Goal: Answer question/provide support: Share knowledge or assist other users

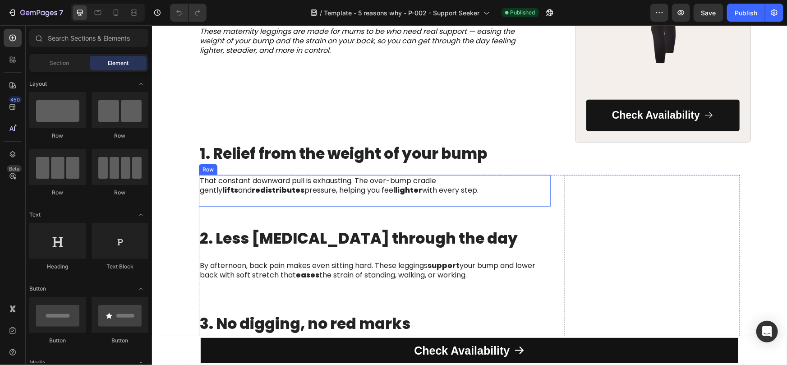
scroll to position [330, 0]
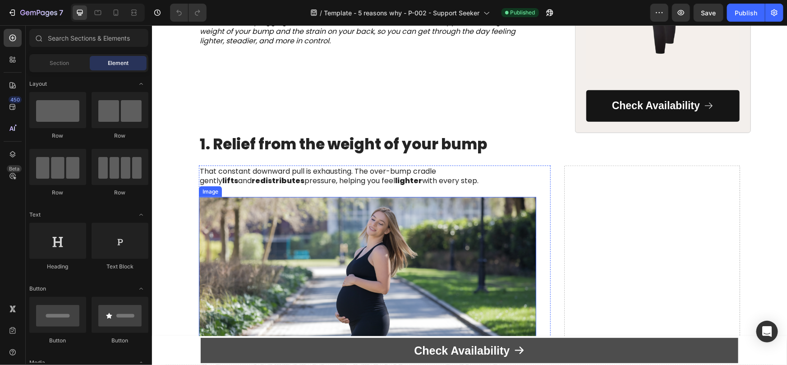
click at [255, 351] on link "Check Availability" at bounding box center [468, 350] width 537 height 26
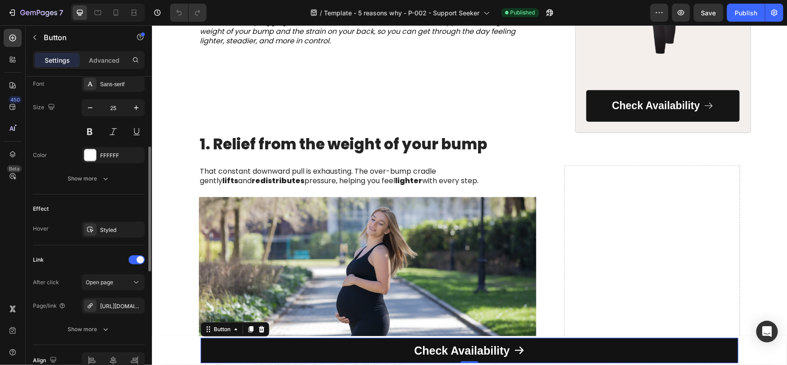
scroll to position [473, 0]
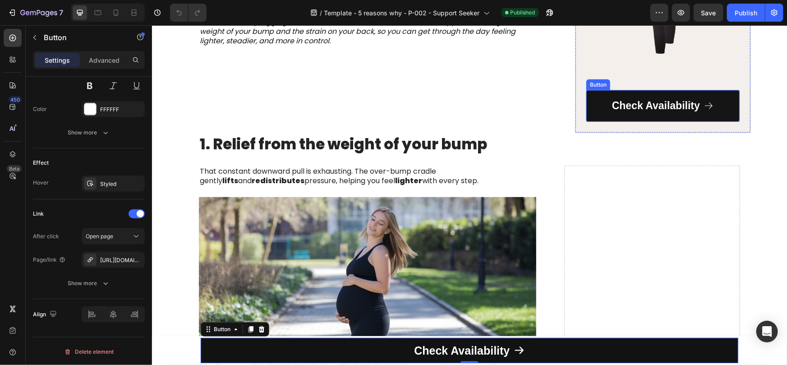
click at [594, 121] on link "Check Availability" at bounding box center [662, 106] width 153 height 32
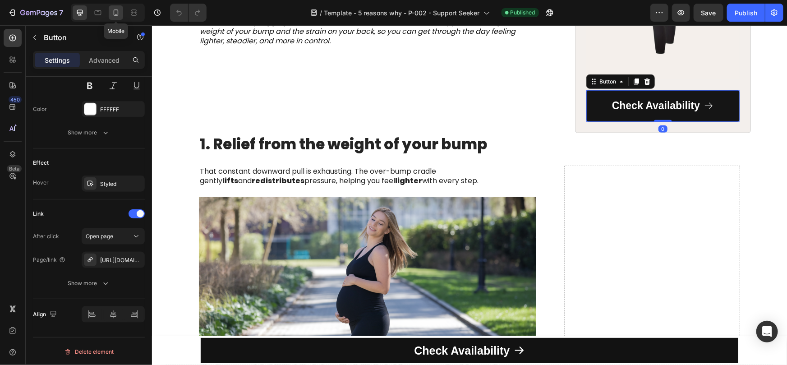
click at [114, 13] on icon at bounding box center [116, 12] width 5 height 6
type input "20"
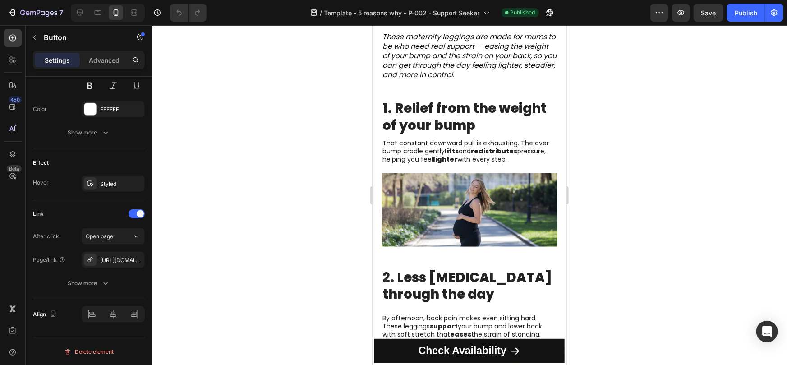
scroll to position [297, 0]
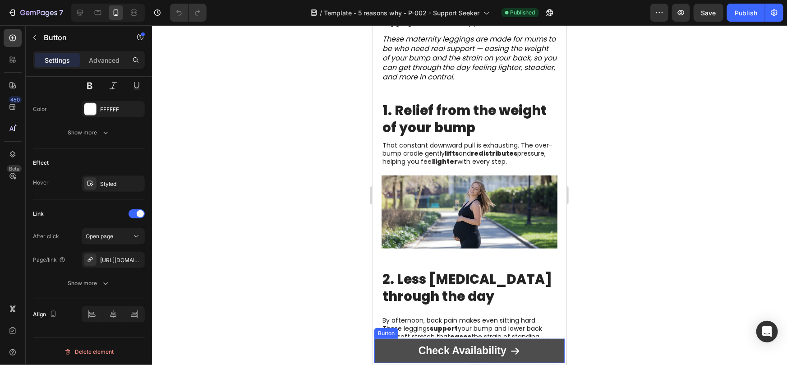
click at [383, 345] on link "Check Availability" at bounding box center [469, 350] width 190 height 24
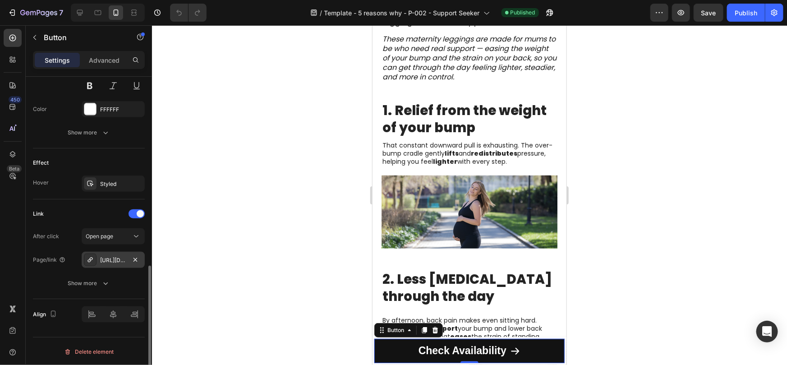
click at [108, 258] on div "https://modulata.com/maternity-leggings-for-relief" at bounding box center [113, 260] width 26 height 8
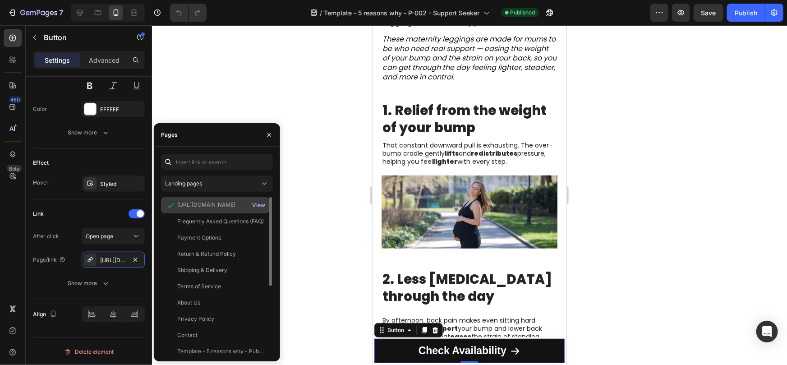
click at [262, 203] on div "View" at bounding box center [258, 205] width 13 height 8
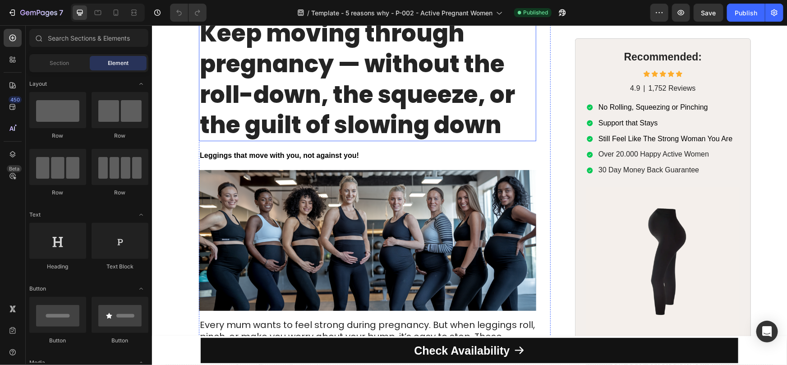
scroll to position [85, 0]
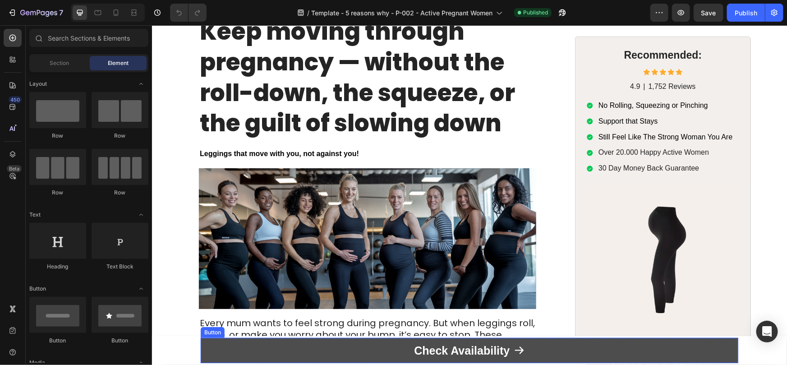
click at [369, 352] on link "Check Availability" at bounding box center [468, 350] width 537 height 26
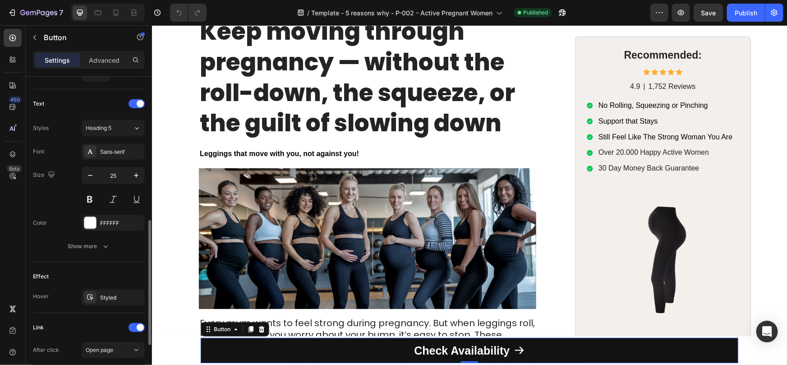
scroll to position [473, 0]
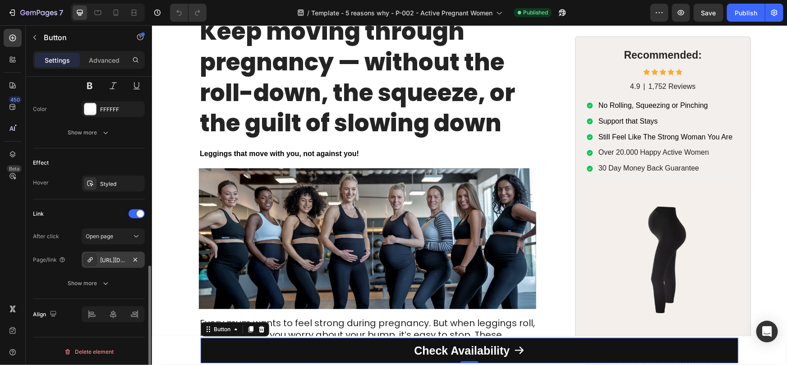
click at [106, 260] on div "https://modulata.com/maternity-leggings-for-movement" at bounding box center [113, 260] width 26 height 8
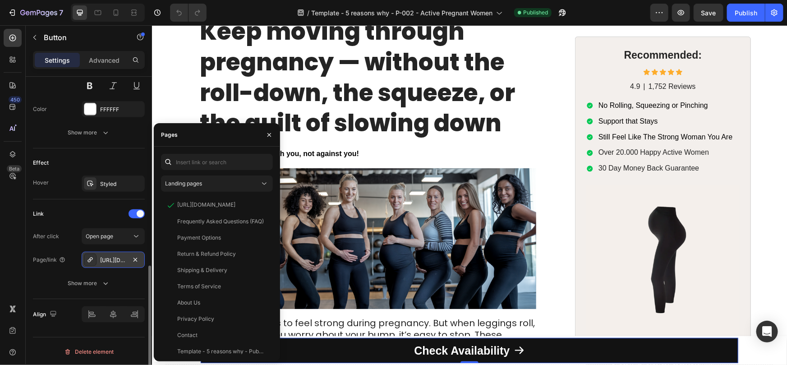
click at [112, 261] on div "https://modulata.com/maternity-leggings-for-movement" at bounding box center [113, 260] width 26 height 8
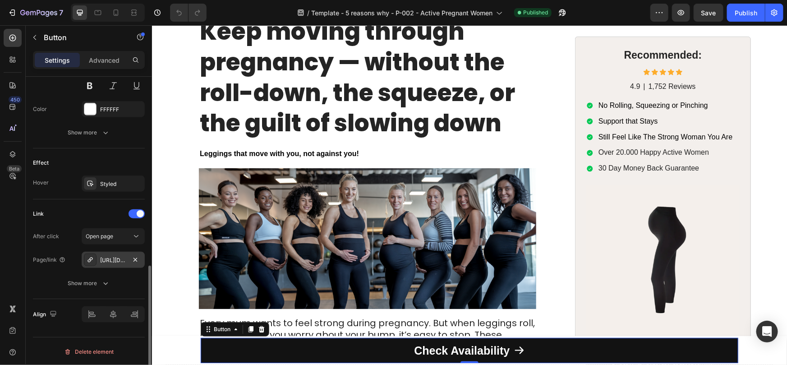
click at [112, 261] on div "https://modulata.com/maternity-leggings-for-movement" at bounding box center [113, 260] width 26 height 8
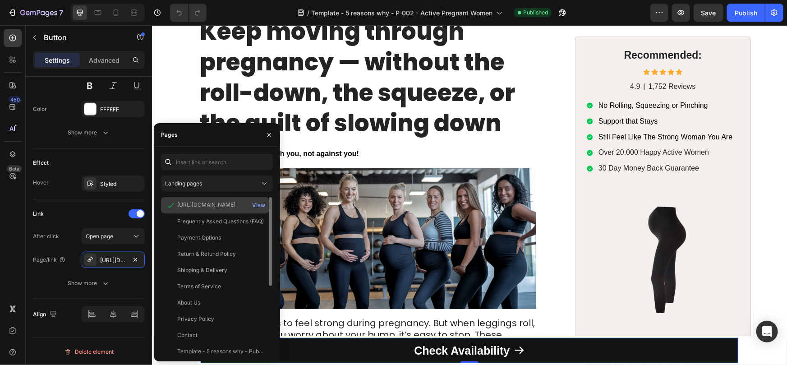
click at [224, 202] on div "https://modulata.com/products/maternity-leggings-for-movement" at bounding box center [206, 205] width 58 height 8
click at [260, 202] on div "View" at bounding box center [258, 205] width 13 height 8
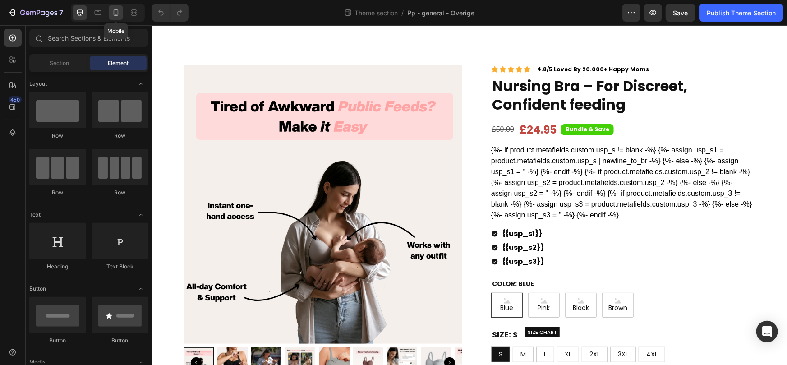
click at [115, 16] on icon at bounding box center [115, 12] width 9 height 9
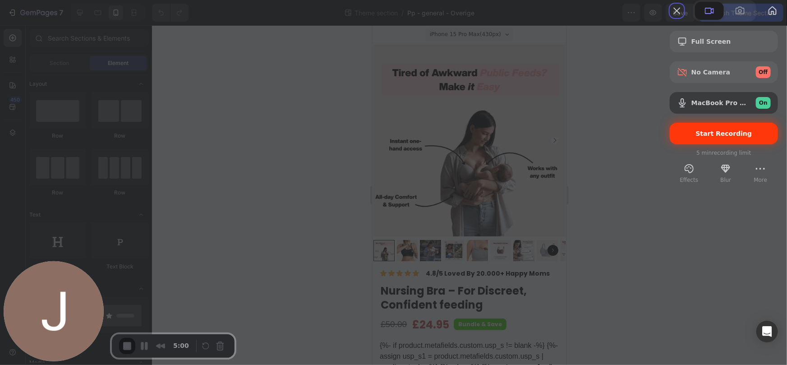
click at [696, 137] on span "Start Recording" at bounding box center [724, 133] width 56 height 7
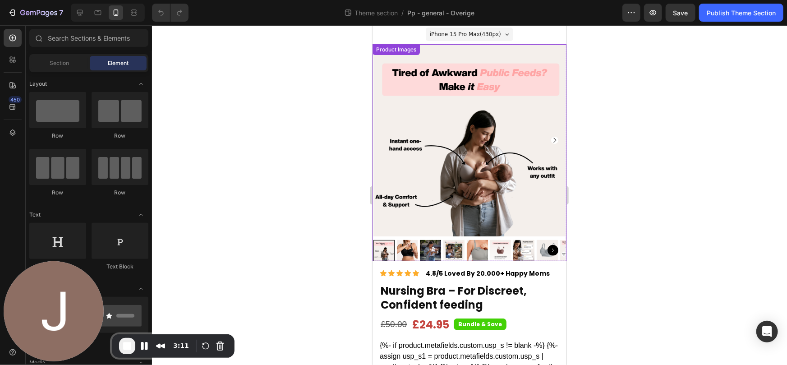
click at [504, 110] on img at bounding box center [469, 140] width 192 height 192
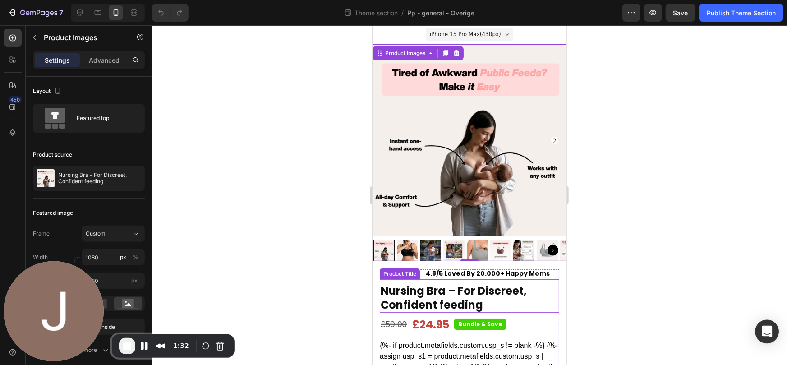
click at [776, 336] on div "Open Intercom Messenger" at bounding box center [767, 332] width 24 height 24
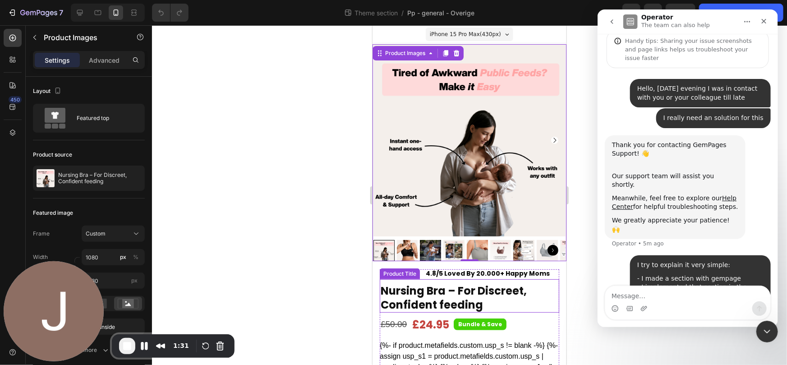
scroll to position [72, 0]
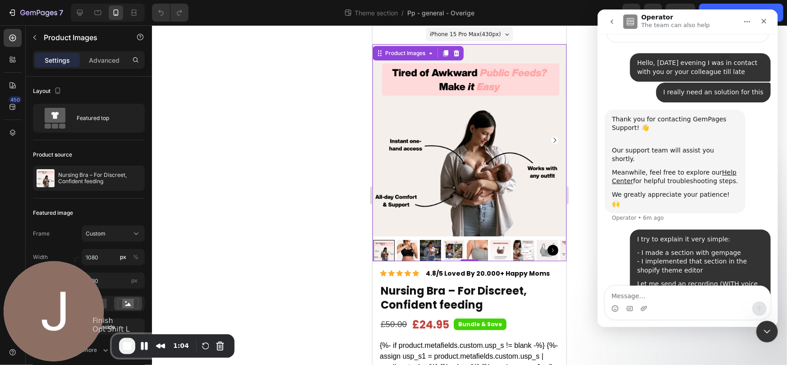
click at [134, 342] on button "End Recording" at bounding box center [127, 346] width 16 height 16
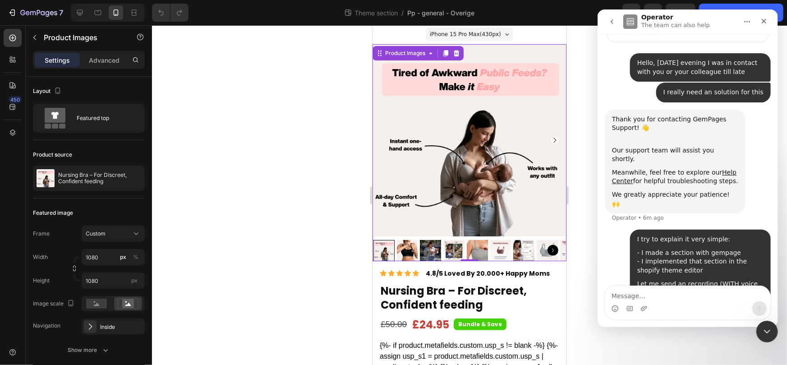
click at [692, 301] on div "Intercom messenger" at bounding box center [687, 308] width 165 height 14
click at [667, 295] on textarea "Message…" at bounding box center [687, 293] width 165 height 15
paste textarea "https://www.loom.com/share/3b4ce88a08db40d098862a7423710773?sid=c0d6492a-affc-4…"
type textarea "https://www.loom.com/share/3b4ce88a08db40d098862a7423710773?sid=c0d6492a-affc-4…"
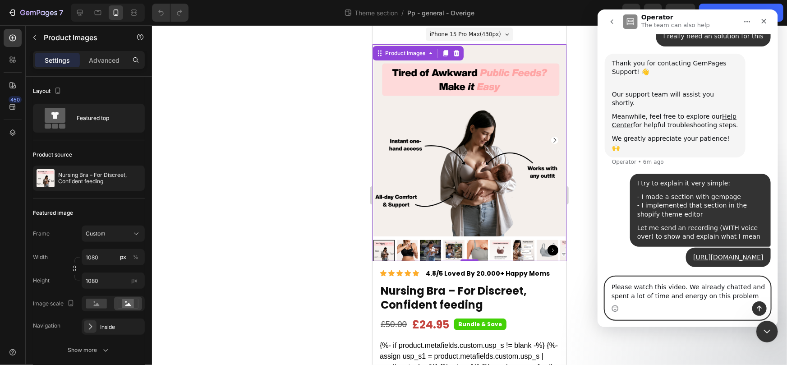
scroll to position [146, 0]
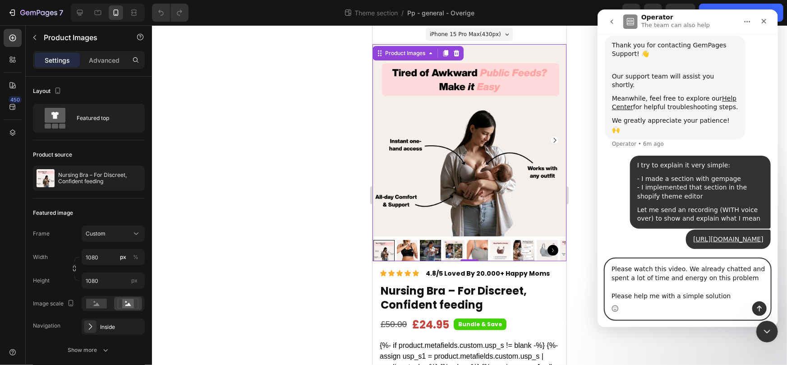
click at [639, 297] on textarea "Please watch this video. We already chatted and spent a lot of time and energy …" at bounding box center [687, 280] width 165 height 42
click at [639, 296] on textarea "Please watch this video. We already chatted and spent a lot of time and energy …" at bounding box center [687, 280] width 165 height 42
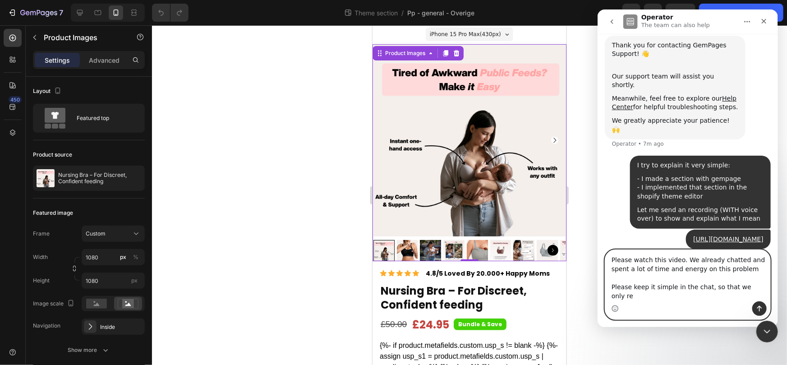
click at [640, 294] on textarea "Please watch this video. We already chatted and spent a lot of time and energy …" at bounding box center [687, 275] width 165 height 51
click at [757, 295] on textarea "Please watch this video. We already chatted and spent a lot of time and energy …" at bounding box center [687, 275] width 165 height 51
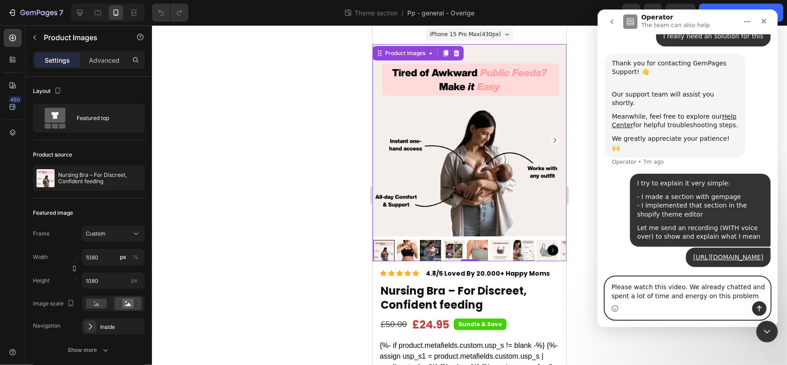
type textarea "Please watch this video. We already chatted and spent a lot of time and energy …"
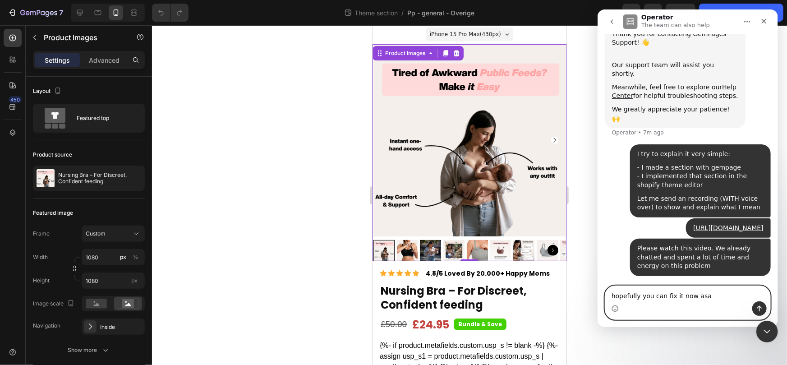
type textarea "hopefully you can fix it now asap"
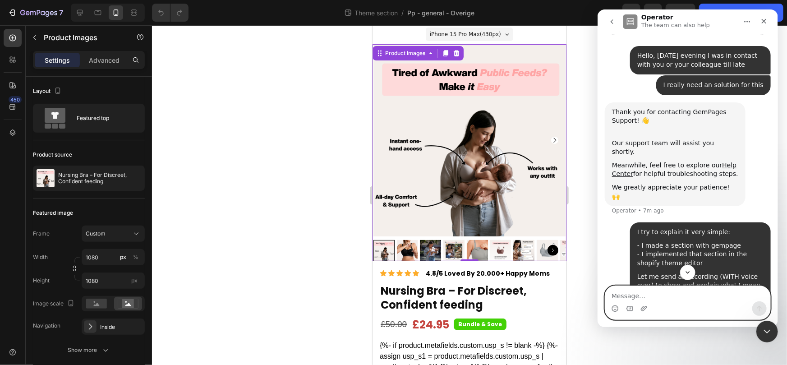
scroll to position [177, 0]
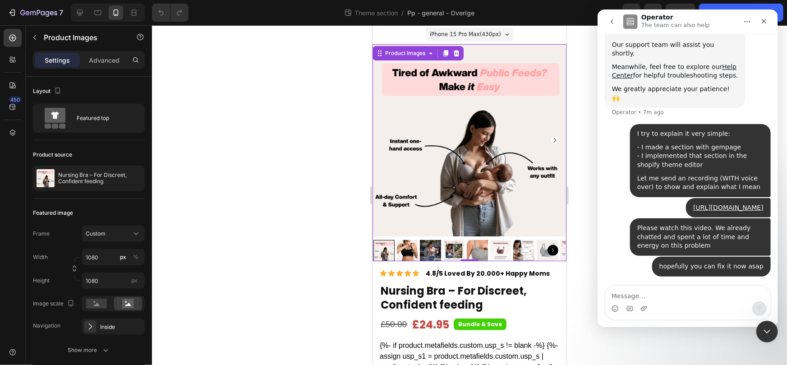
click at [610, 24] on icon "go back" at bounding box center [611, 21] width 7 height 7
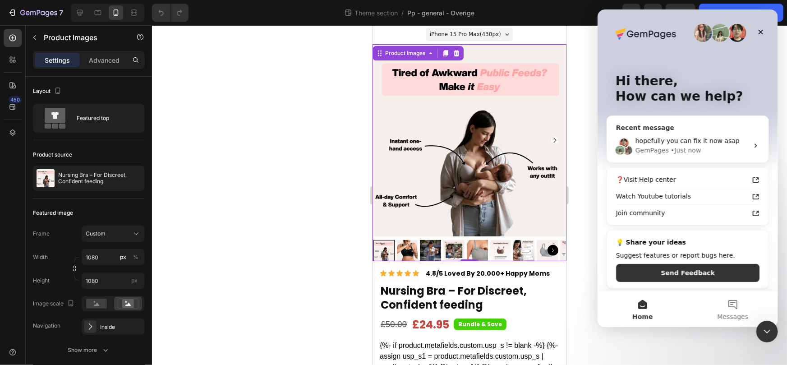
click at [707, 155] on div "hopefully you can fix it now asap GemPages • Just now" at bounding box center [686, 145] width 161 height 33
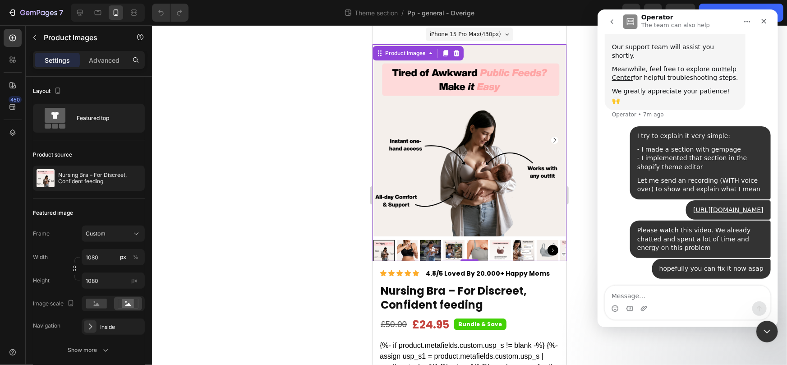
scroll to position [177, 0]
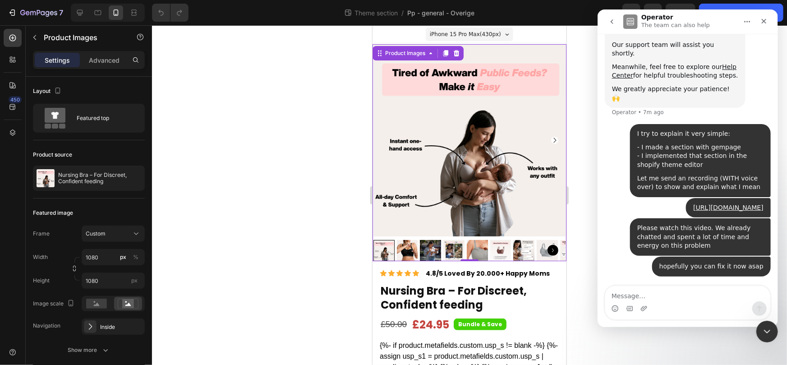
click at [609, 20] on icon "go back" at bounding box center [611, 21] width 7 height 7
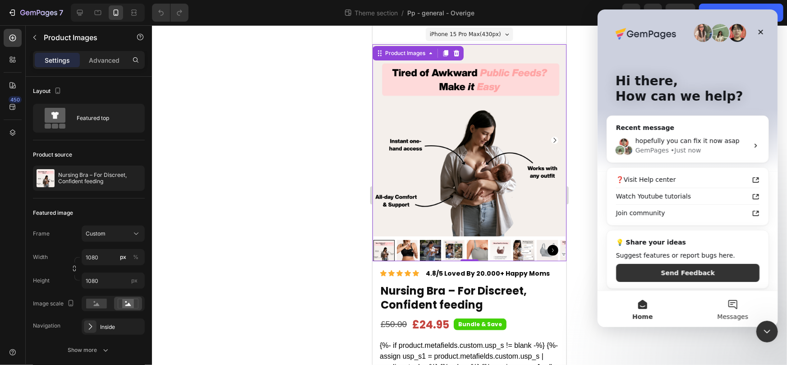
click at [725, 305] on button "Messages" at bounding box center [732, 309] width 90 height 36
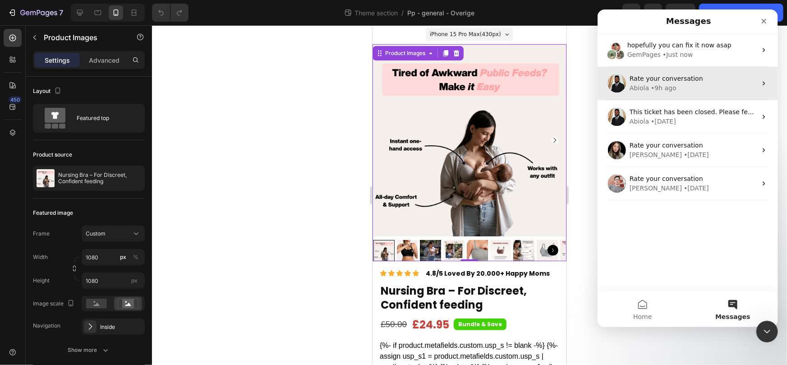
click at [707, 83] on div "Abiola • 9h ago" at bounding box center [692, 87] width 127 height 9
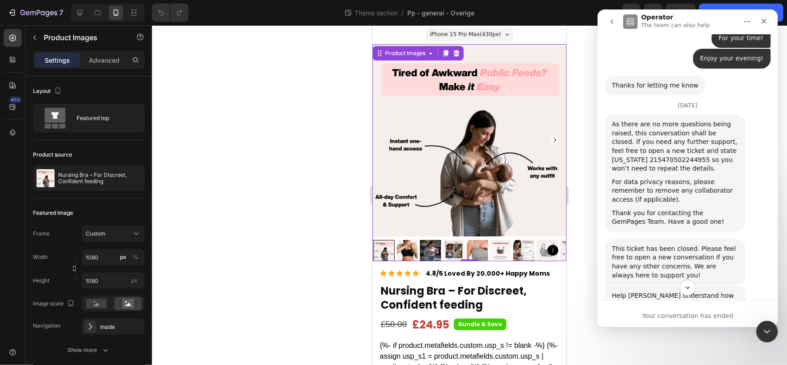
scroll to position [8067, 0]
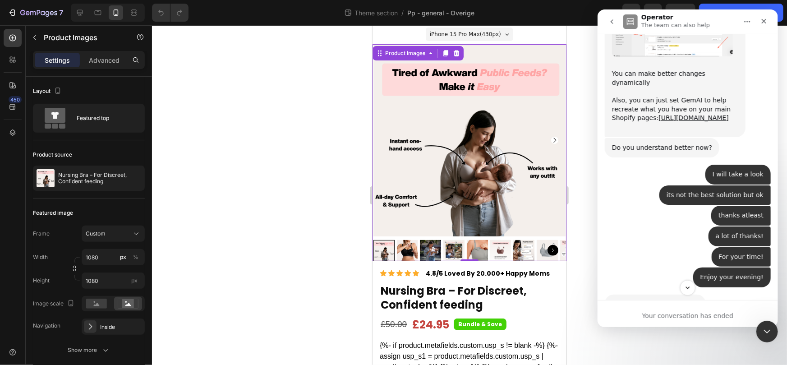
click at [614, 24] on icon "go back" at bounding box center [611, 21] width 7 height 7
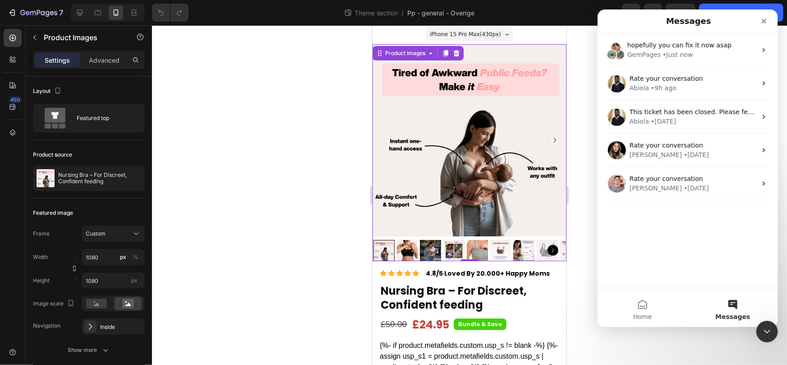
scroll to position [0, 0]
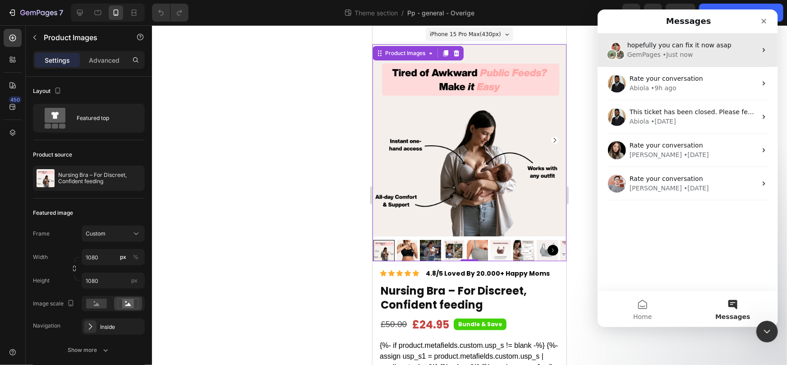
click at [693, 58] on div "GemPages • Just now" at bounding box center [691, 54] width 129 height 9
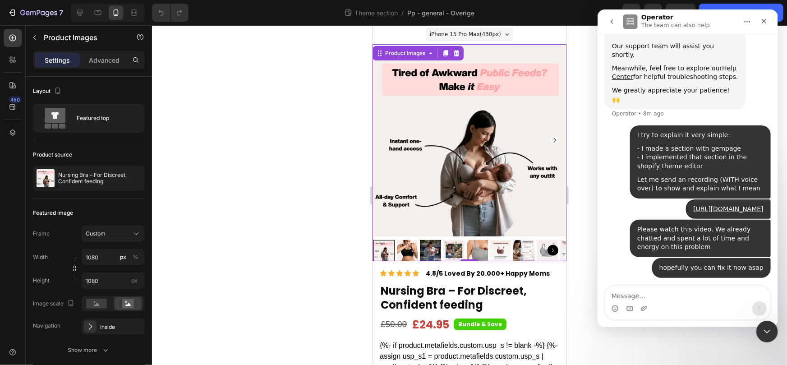
scroll to position [177, 0]
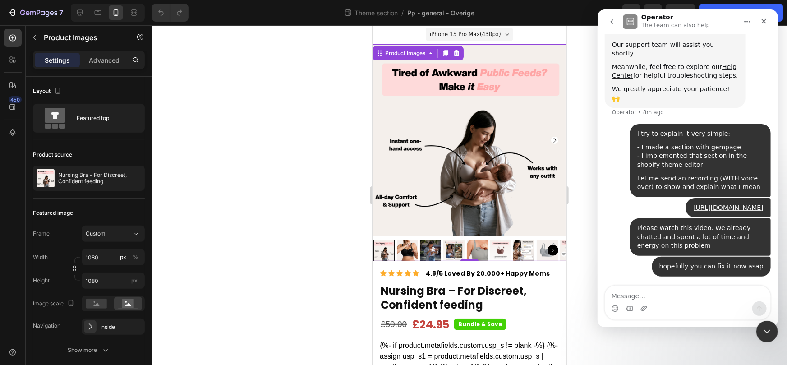
click at [740, 27] on button "Home" at bounding box center [746, 21] width 17 height 17
click at [682, 22] on p "The team can also help" at bounding box center [675, 25] width 69 height 9
click at [658, 292] on textarea "Message…" at bounding box center [687, 293] width 165 height 15
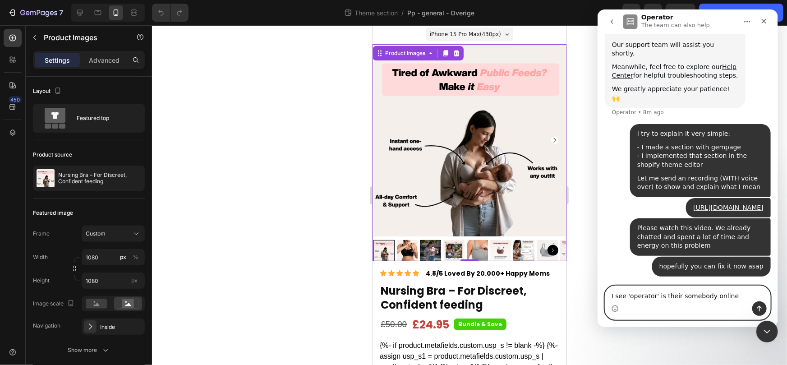
type textarea "I see 'operator' is their somebody online?"
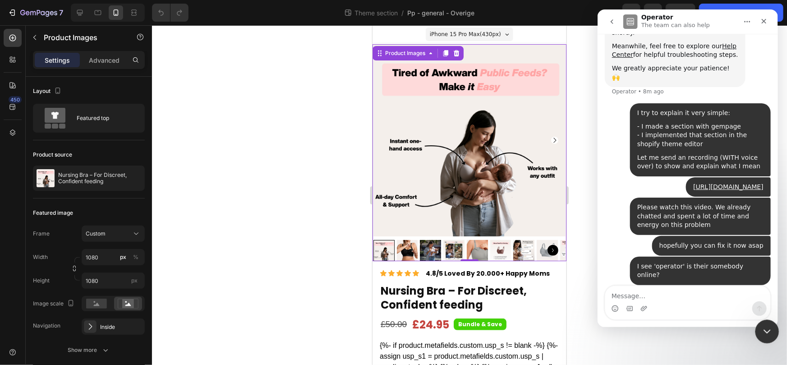
click at [770, 336] on div "Close Intercom Messenger" at bounding box center [766, 330] width 22 height 22
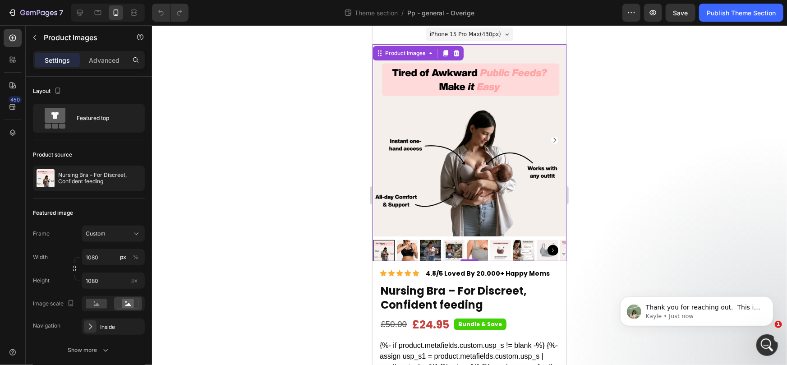
scroll to position [294, 0]
click at [682, 314] on p "Kayle • Just now" at bounding box center [703, 316] width 116 height 8
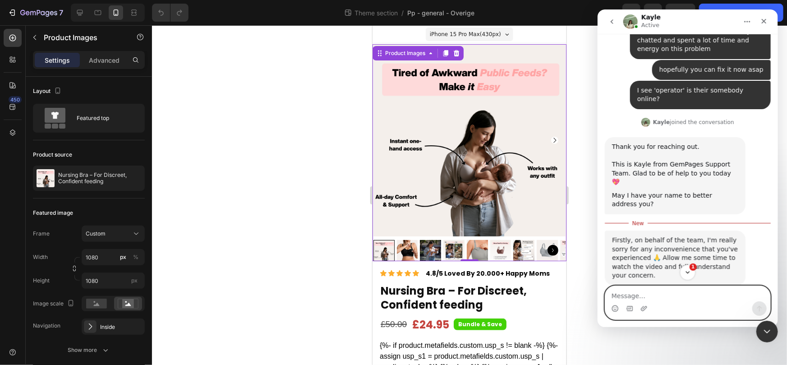
scroll to position [365, 0]
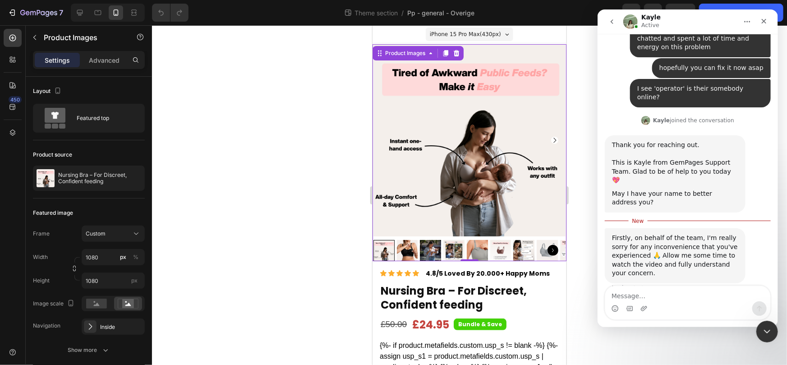
click at [697, 249] on div "Firstly, on behalf of the team, I'm really sorry for any inconvenience that you…" at bounding box center [674, 256] width 126 height 44
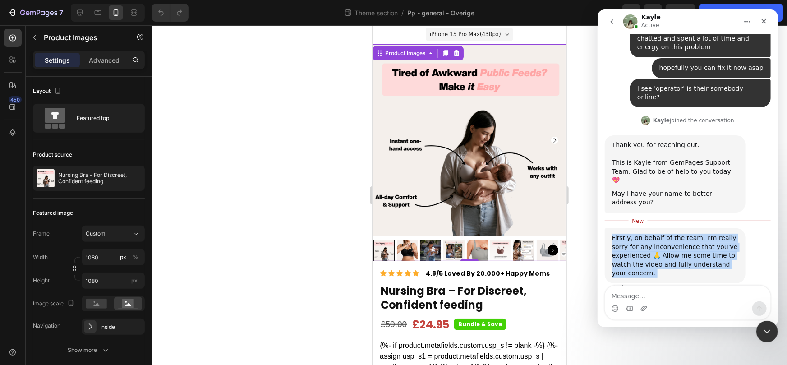
click at [697, 249] on div "Firstly, on behalf of the team, I'm really sorry for any inconvenience that you…" at bounding box center [674, 256] width 126 height 44
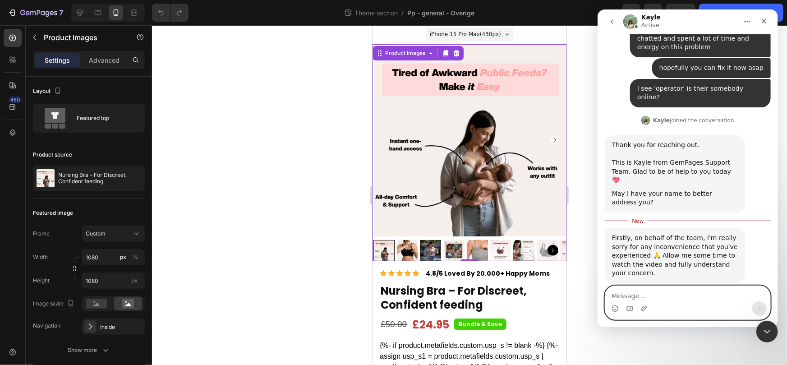
click at [681, 293] on textarea "Message…" at bounding box center [687, 293] width 165 height 15
type textarea "Yes thank you very much"
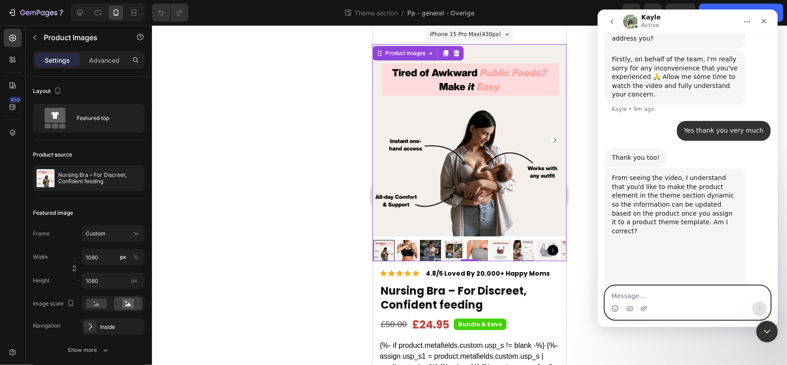
scroll to position [535, 0]
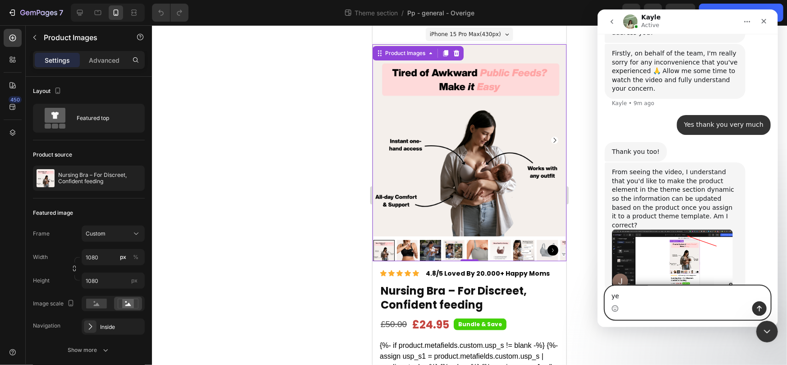
type textarea "yes"
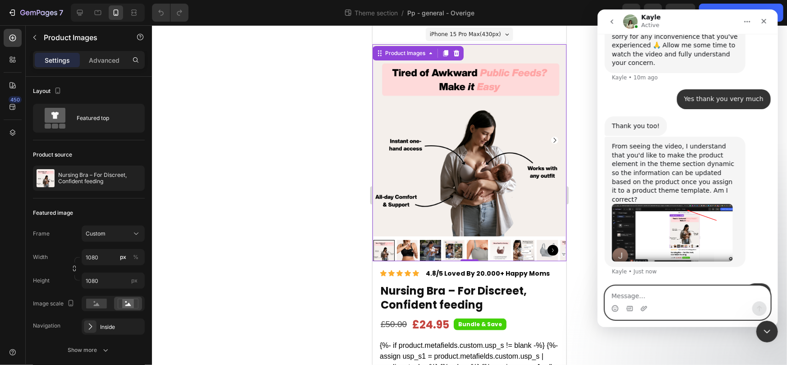
scroll to position [562, 0]
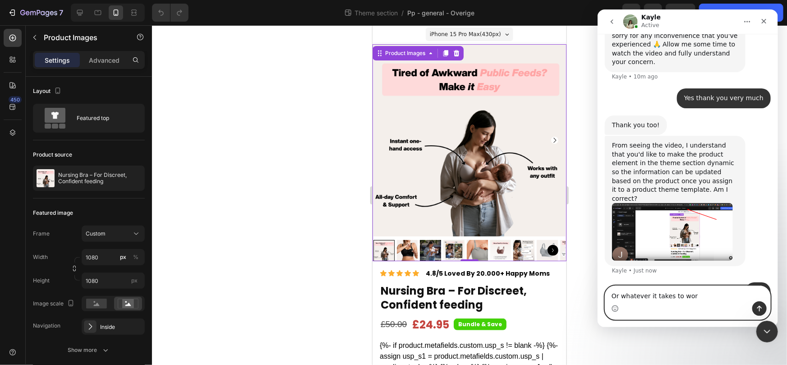
type textarea "Or whatever it takes to work"
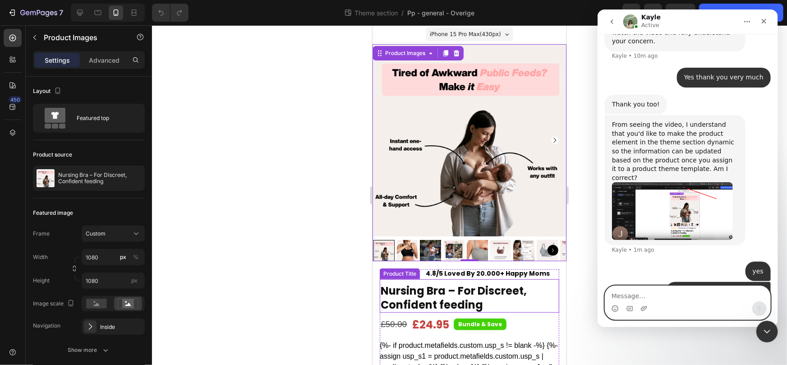
type textarea "i"
click at [656, 294] on textarea "Message…" at bounding box center [687, 293] width 165 height 15
type textarea "2"
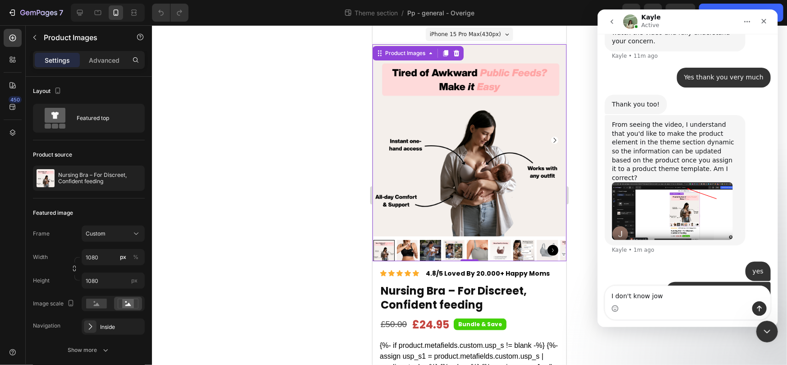
click at [681, 192] on img "Kayle says…" at bounding box center [671, 210] width 121 height 57
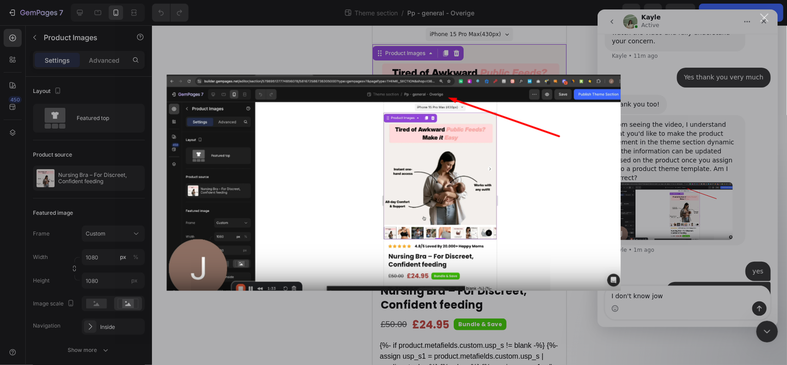
click at [682, 244] on div "Intercom messenger" at bounding box center [393, 182] width 787 height 365
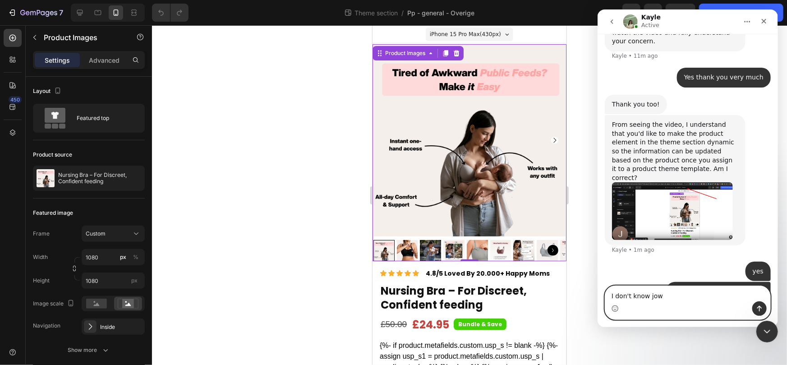
click at [670, 299] on textarea "I don't know jow" at bounding box center [687, 293] width 165 height 15
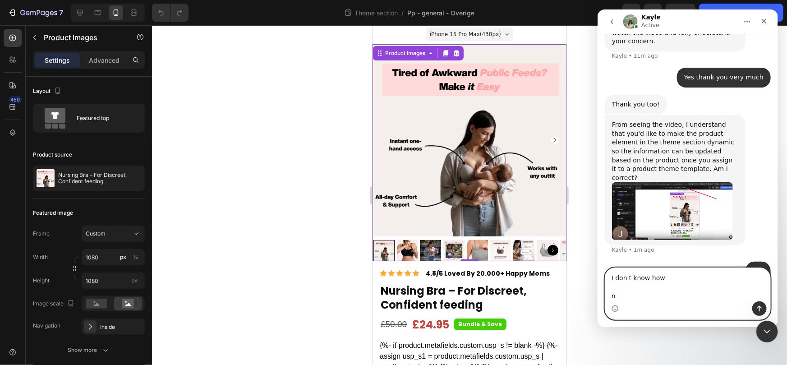
scroll to position [601, 0]
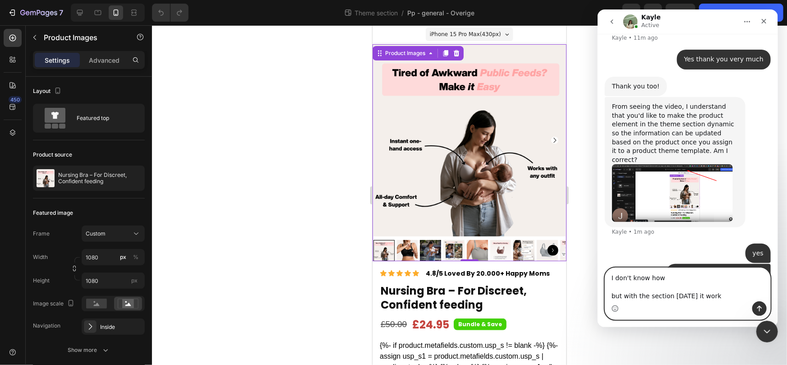
type textarea "I don't know how but with the section 23-08-2025 it works"
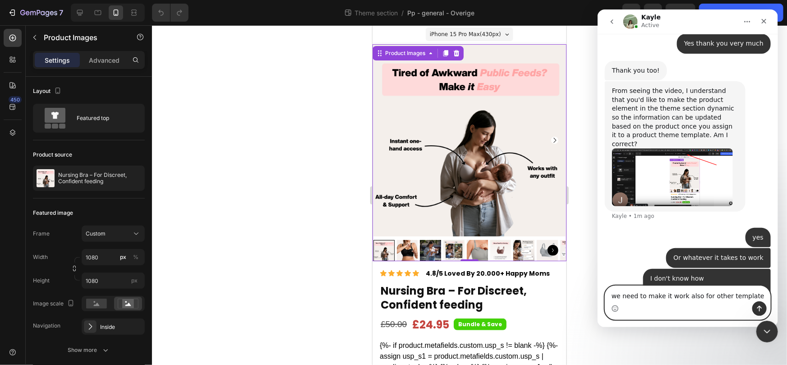
type textarea "we need to make it work also for other templates"
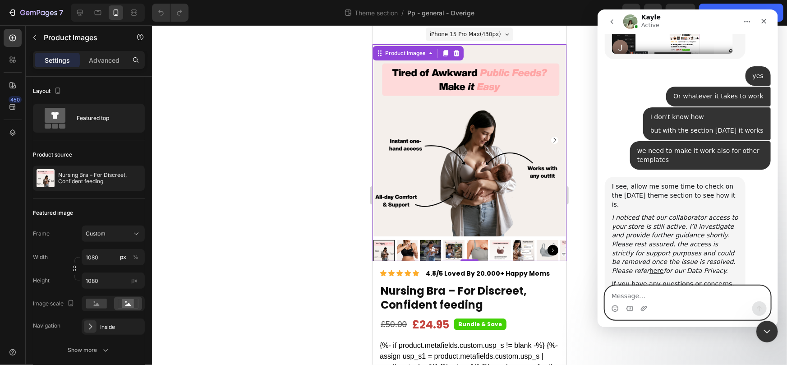
scroll to position [779, 0]
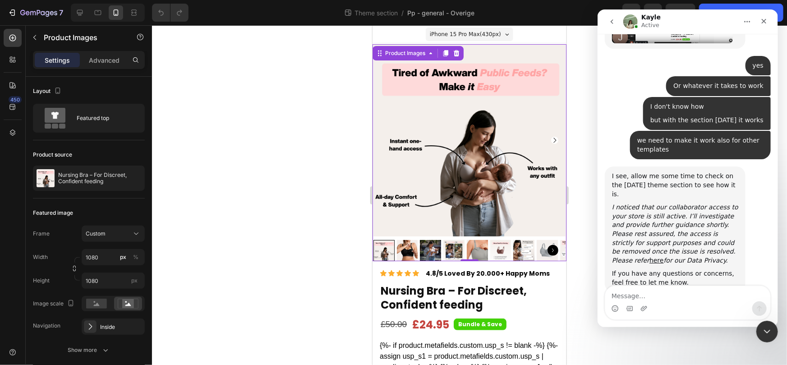
click at [706, 203] on icon "I noticed that our collaborator access to your store is still active. I’ll inve…" at bounding box center [674, 233] width 126 height 60
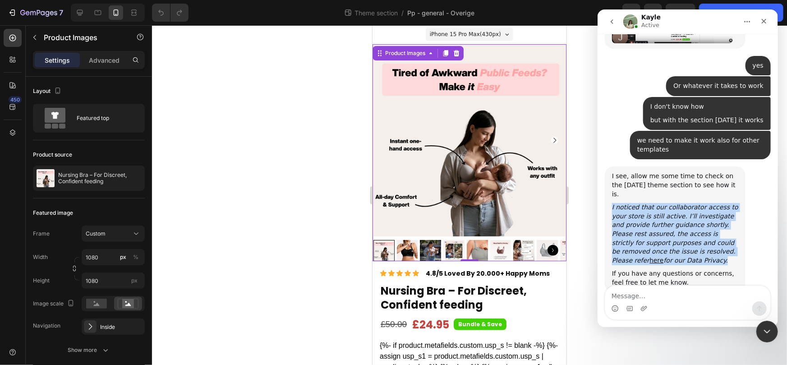
click at [706, 203] on icon "I noticed that our collaborator access to your store is still active. I’ll inve…" at bounding box center [674, 233] width 126 height 60
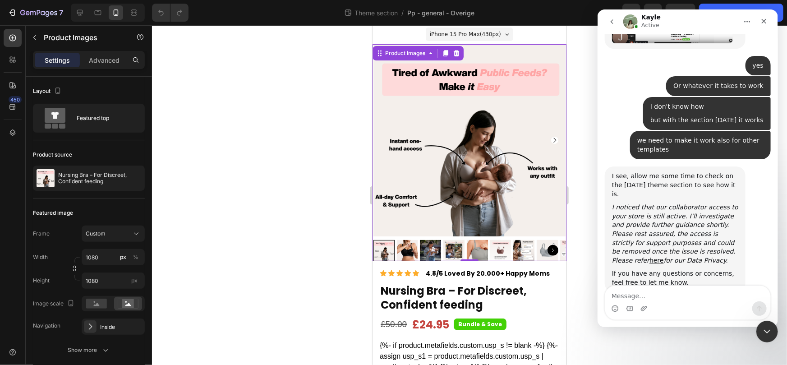
click at [657, 301] on div "Intercom messenger" at bounding box center [687, 308] width 165 height 14
click at [613, 299] on textarea "Message…" at bounding box center [687, 293] width 165 height 15
type textarea "e"
type textarea "yes"
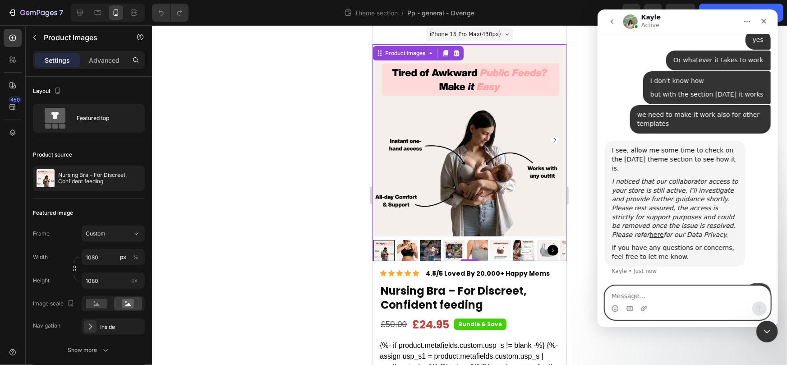
scroll to position [806, 0]
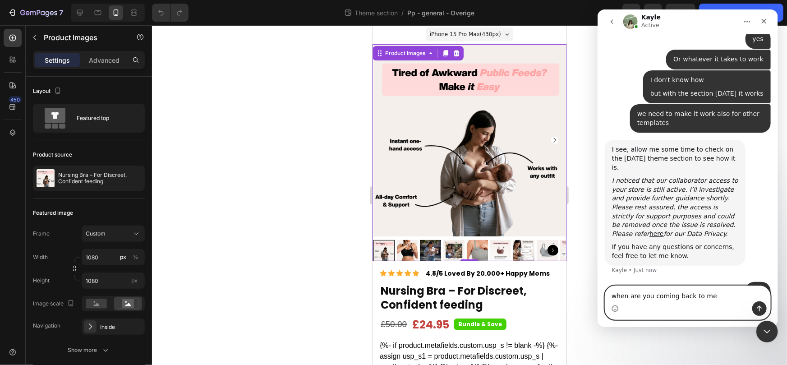
type textarea "when are you coming back to me?"
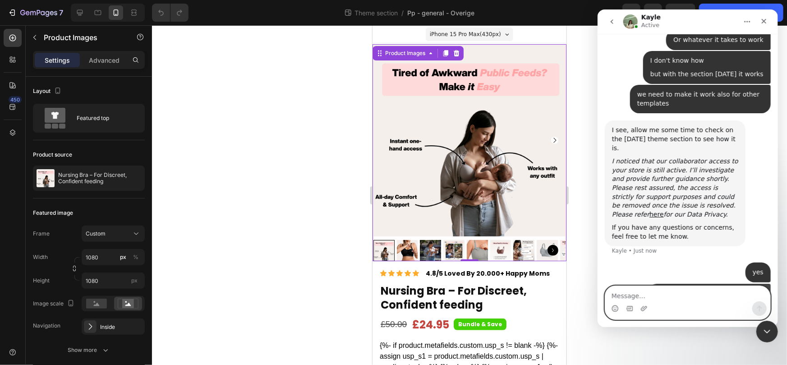
scroll to position [826, 0]
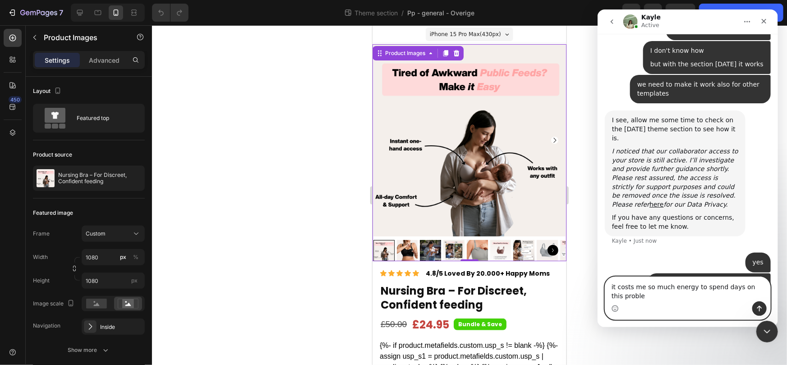
type textarea "it costs me so much energy to spend days on this problem"
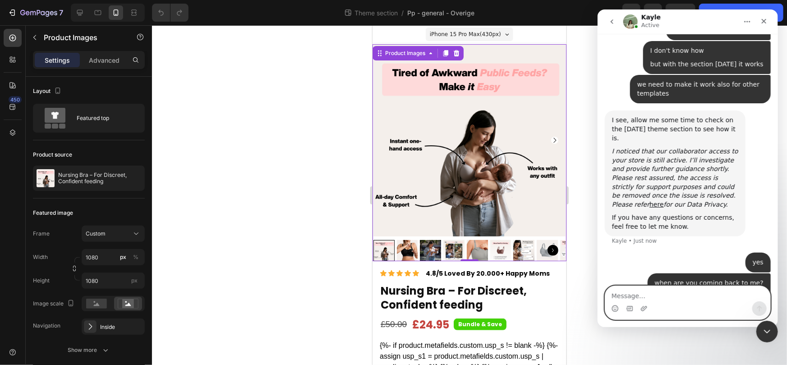
scroll to position [856, 0]
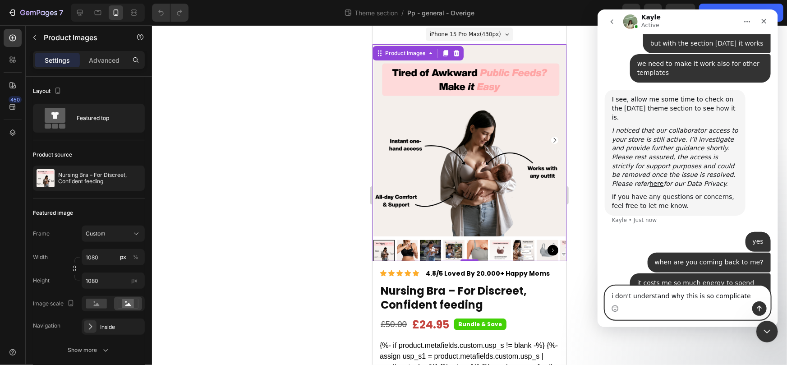
type textarea "i don't understand why this is so complicated"
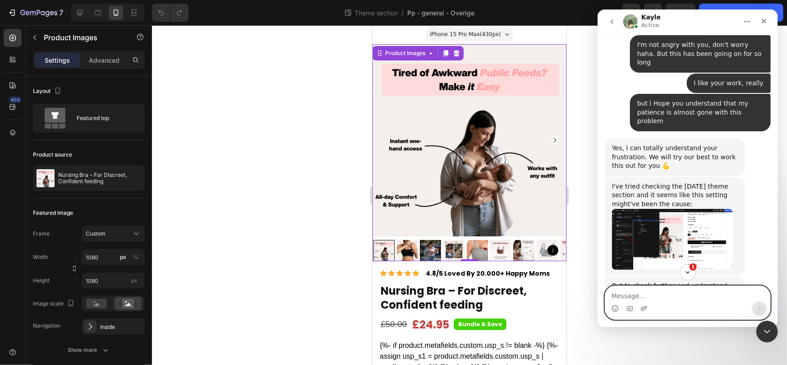
scroll to position [1541, 0]
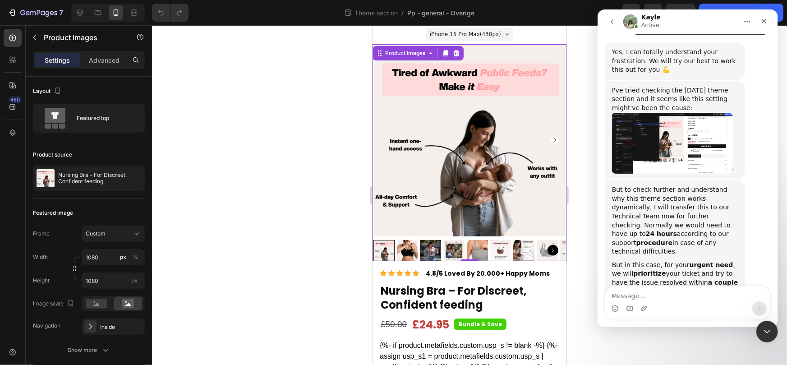
click at [671, 301] on div "Intercom messenger" at bounding box center [687, 308] width 165 height 14
click at [659, 298] on textarea "Message…" at bounding box center [687, 293] width 165 height 15
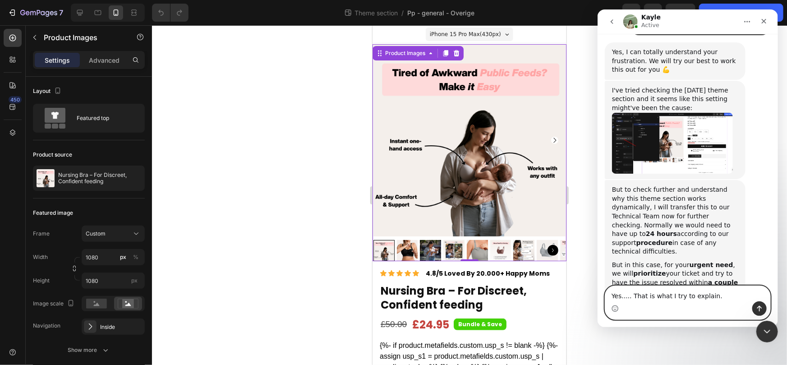
type textarea "Yes..... That is what I try to explain.."
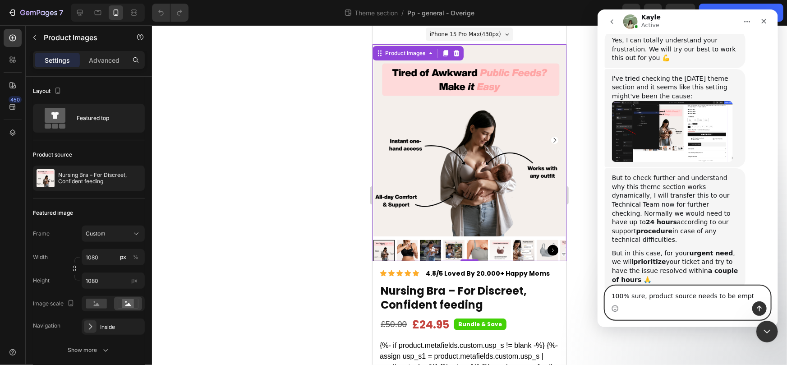
type textarea "100% sure, product source needs to be empty"
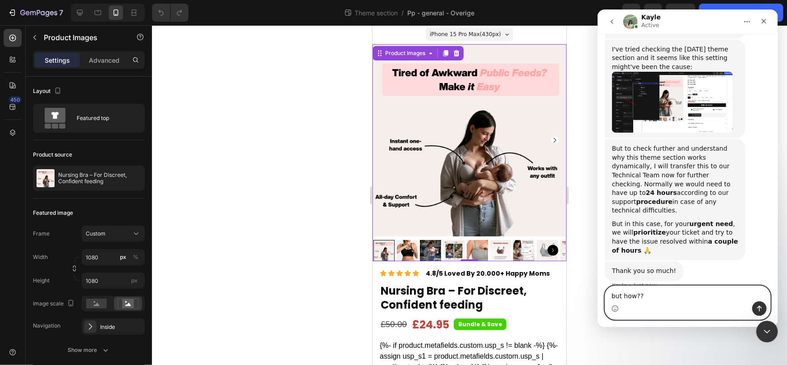
type textarea "but how???"
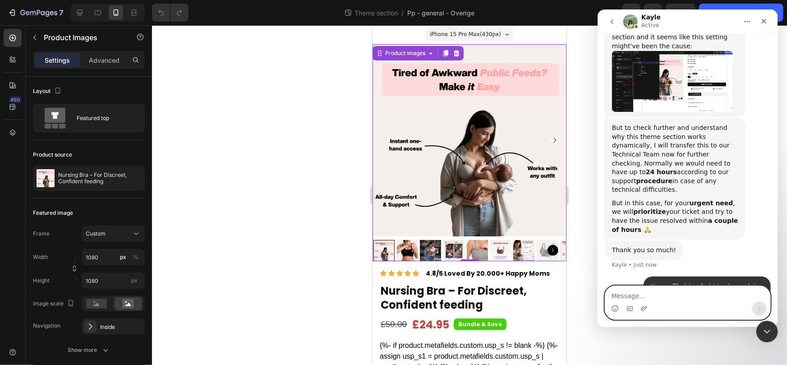
scroll to position [1638, 0]
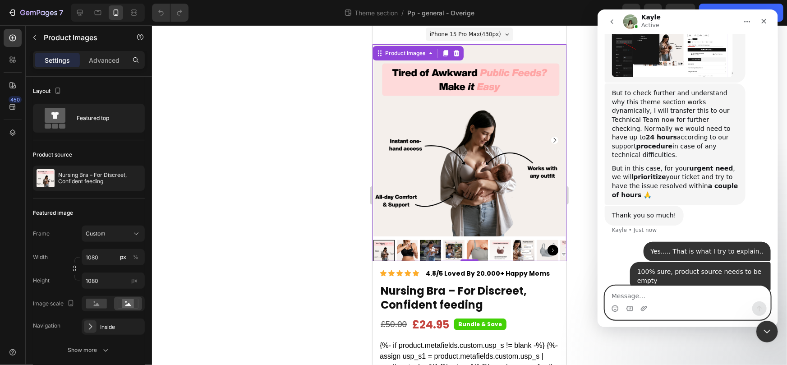
click at [697, 292] on textarea "Message…" at bounding box center [687, 293] width 165 height 15
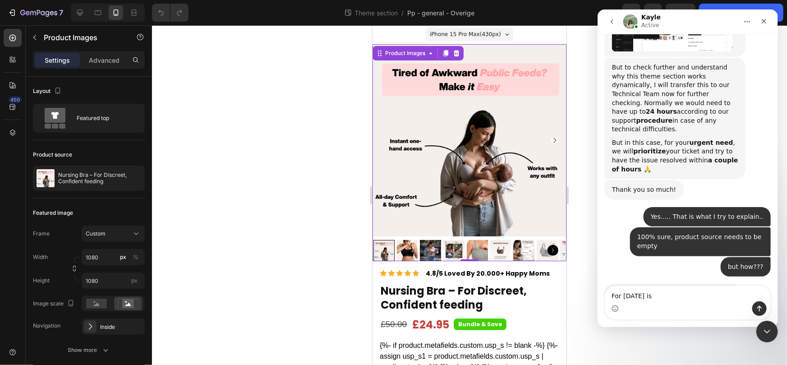
scroll to position [1665, 0]
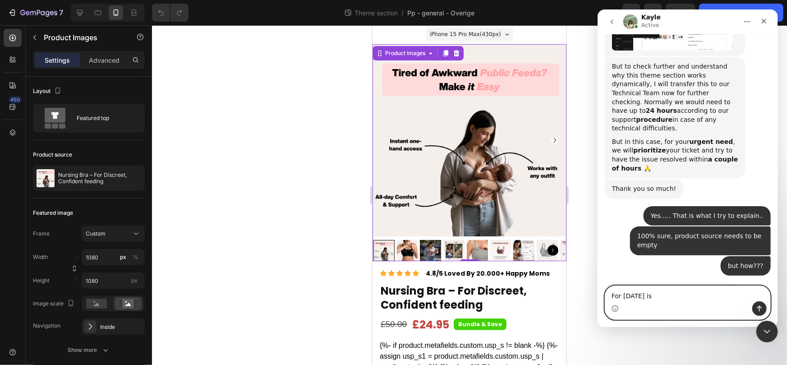
click at [651, 294] on textarea "For 23-08-2025 is" at bounding box center [687, 293] width 165 height 15
type textarea "Ok, please let me know"
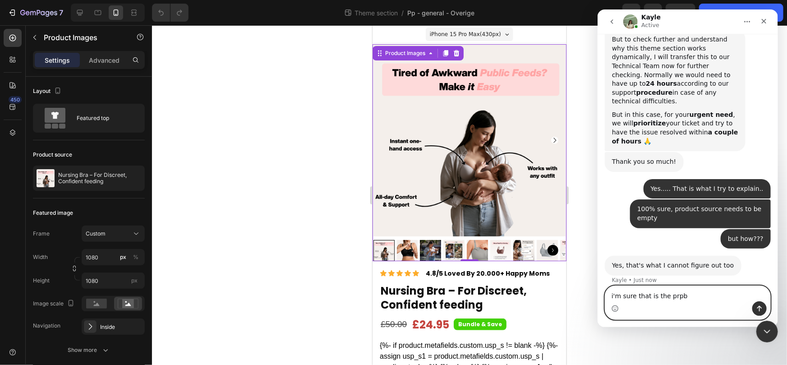
scroll to position [1657, 0]
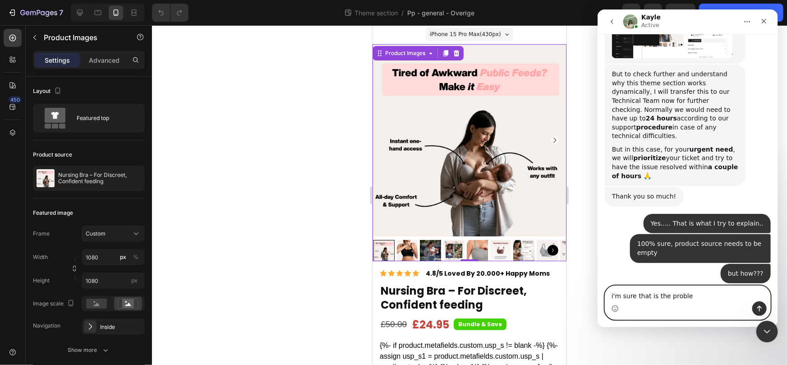
type textarea "i'm sure that is the problem"
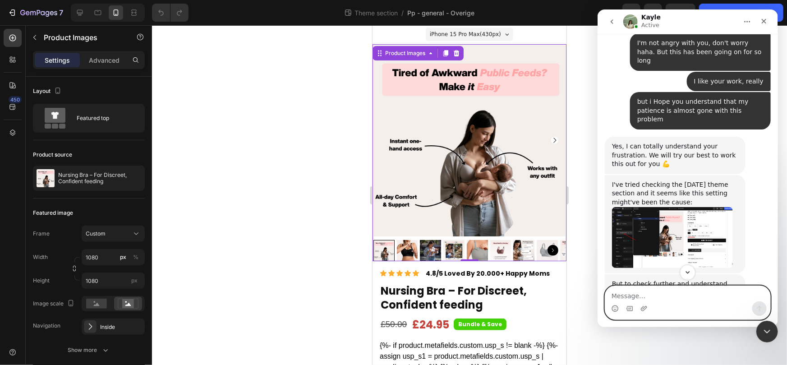
scroll to position [1712, 0]
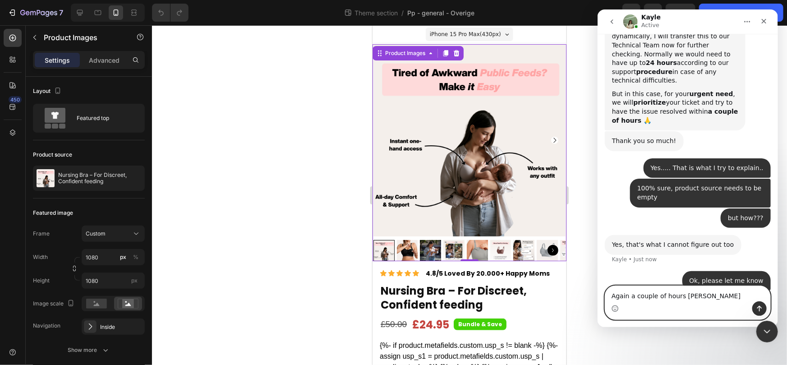
type textarea "Again a couple of hours hahahaa"
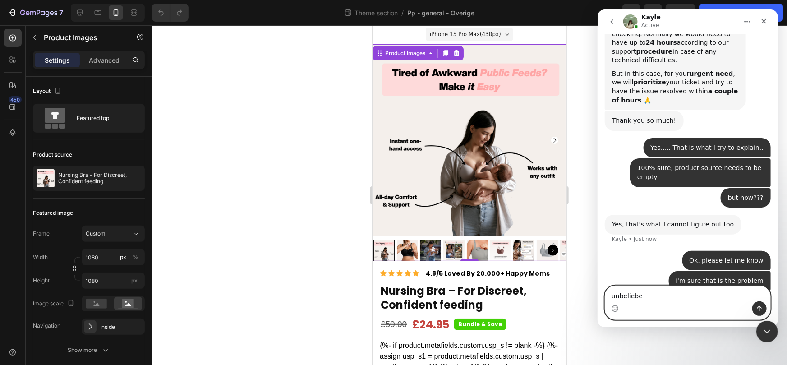
type textarea "unbeliebel"
type textarea "d"
type textarea "already days"
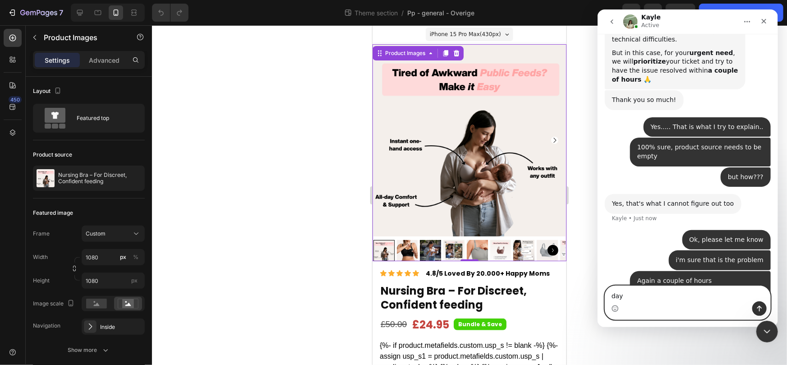
type textarea "days"
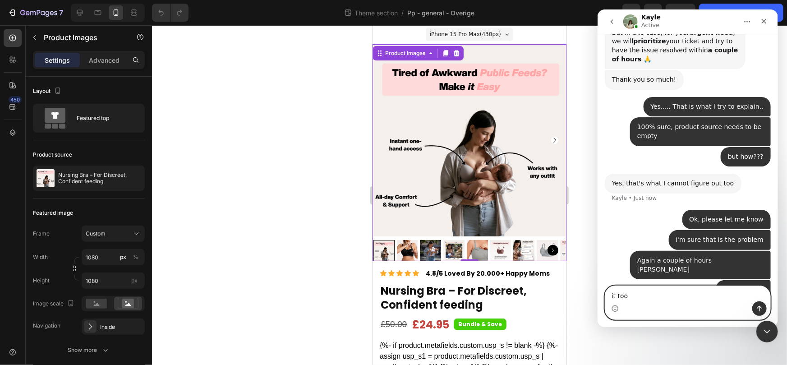
type textarea "it took"
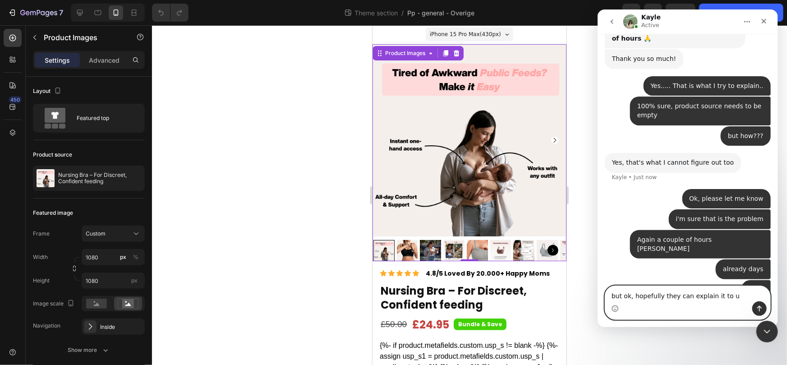
type textarea "but ok, hopefully they can explain it to us"
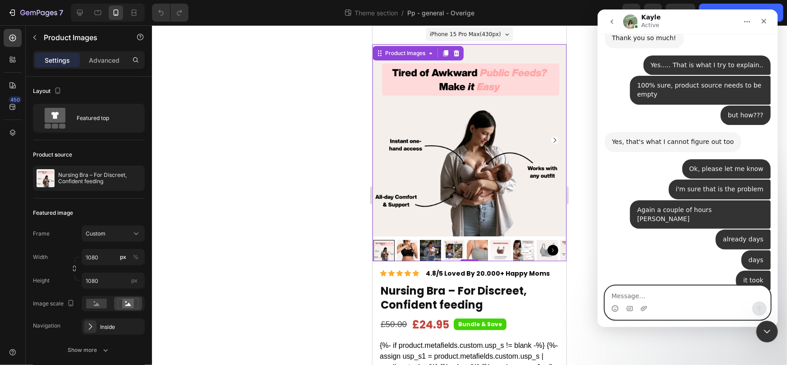
scroll to position [1825, 0]
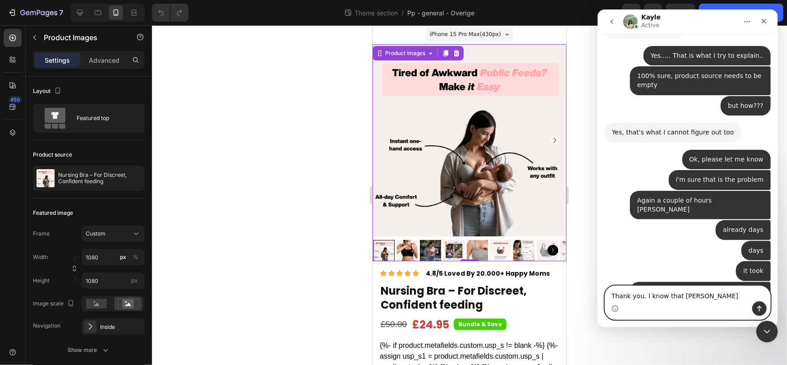
type textarea "Thank you. I know that Kayle"
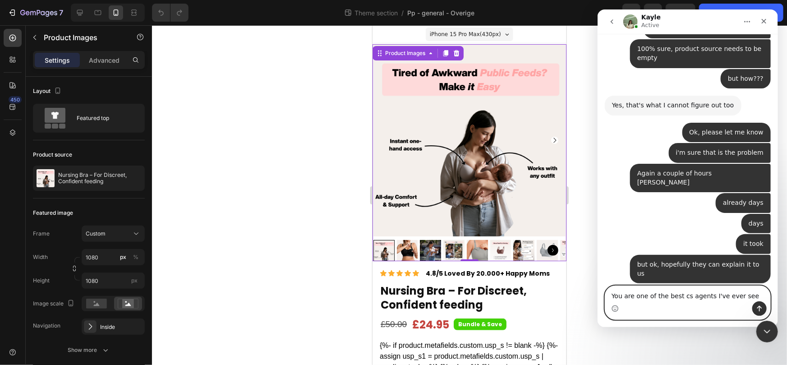
type textarea "You are one of the best cs agents I've ever seen"
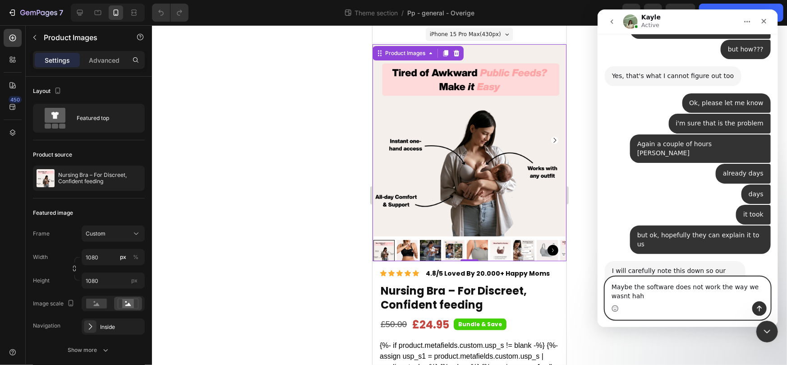
type textarea "Maybe the software does not work the way we wasnt haha"
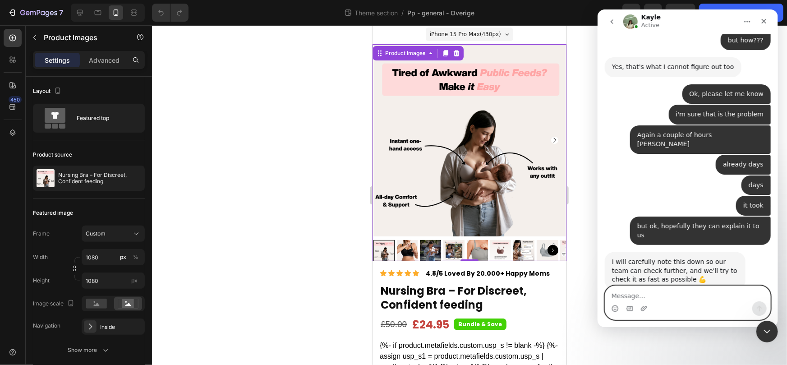
scroll to position [1910, 0]
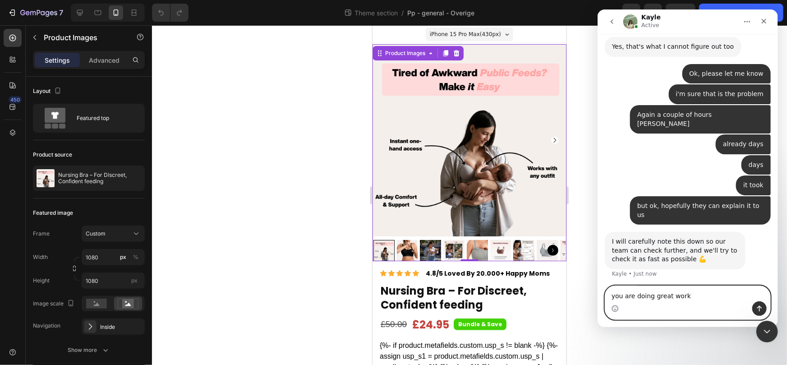
type textarea "you are doing great work!"
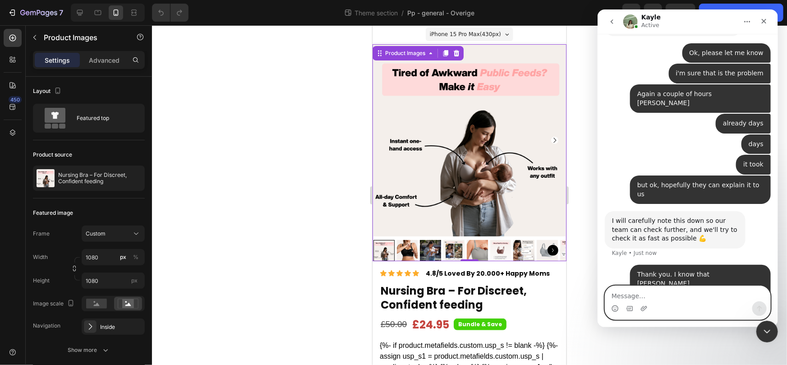
type textarea "K"
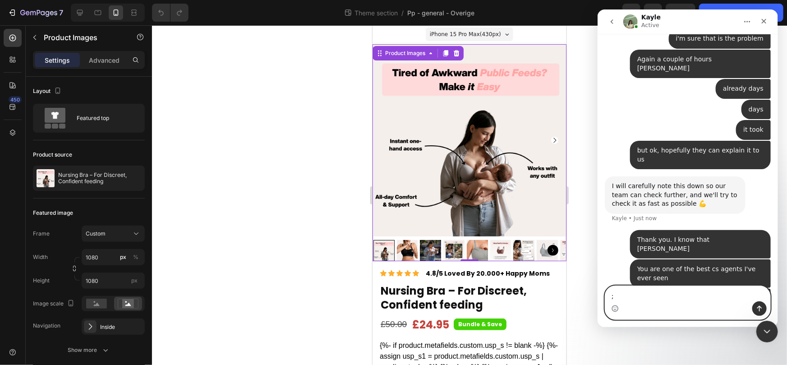
type textarea ";)"
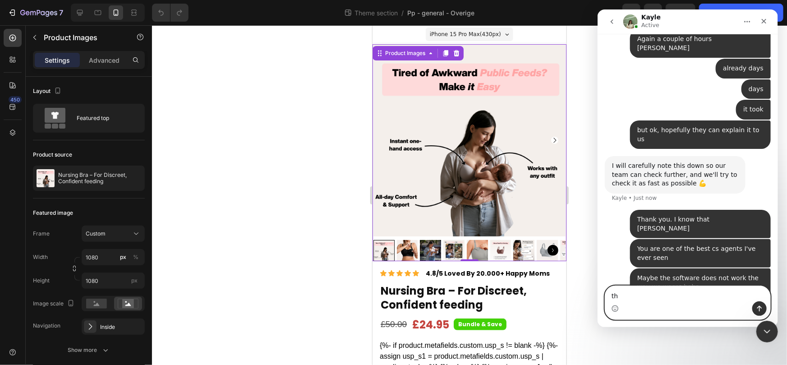
type textarea "t"
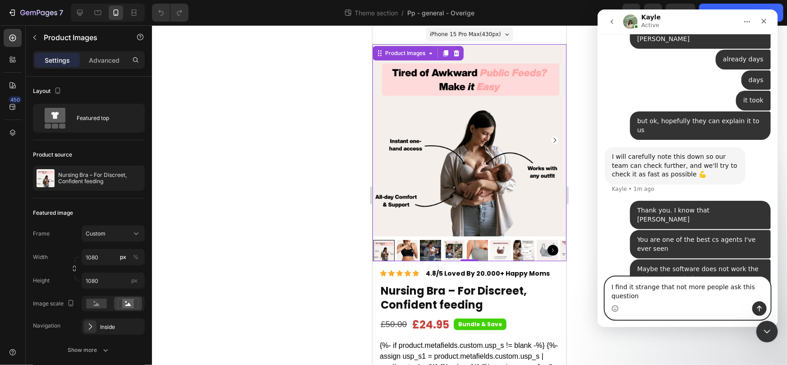
type textarea "I find it strange that not more people ask this questions"
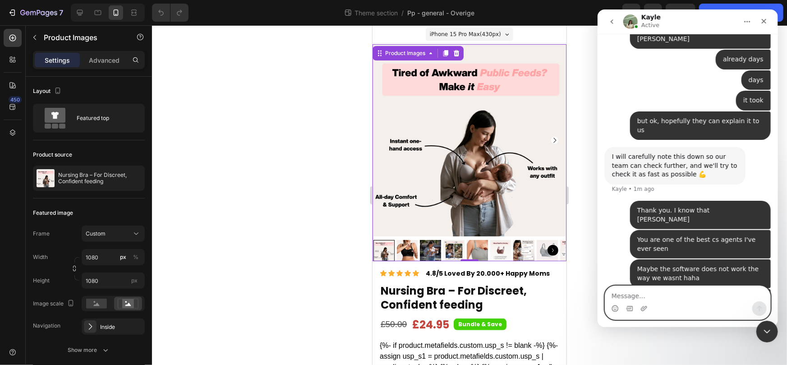
scroll to position [2015, 0]
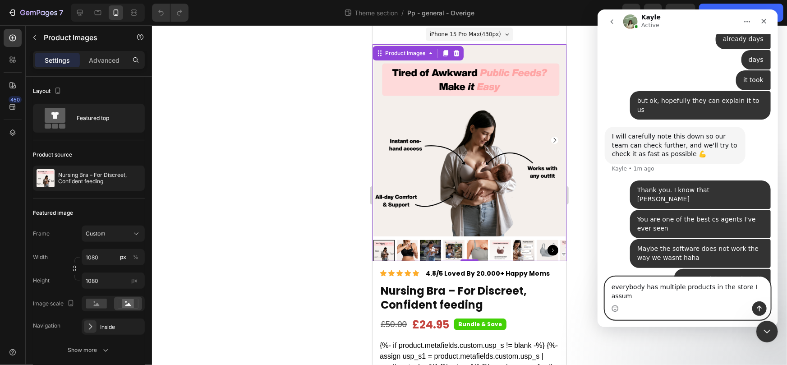
type textarea "everybody has multiple products in the store I assume"
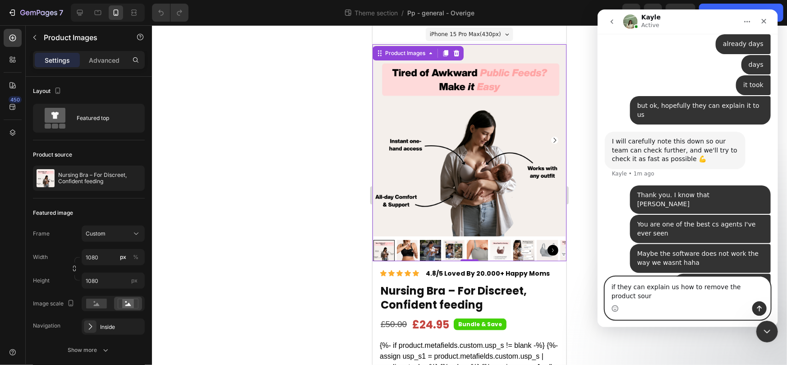
scroll to position [2019, 0]
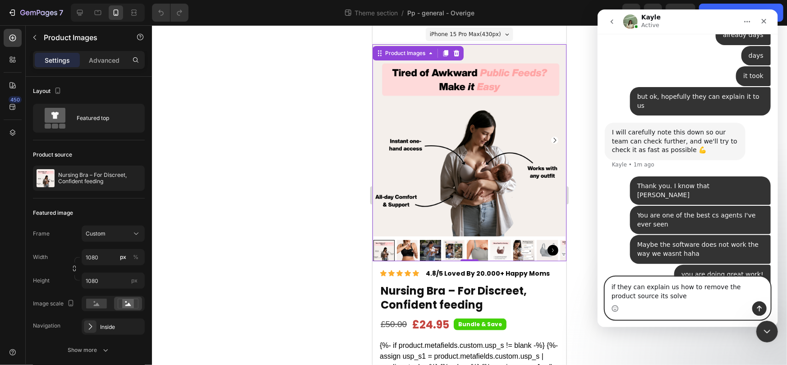
type textarea "if they can explain us how to remove the product source its solved"
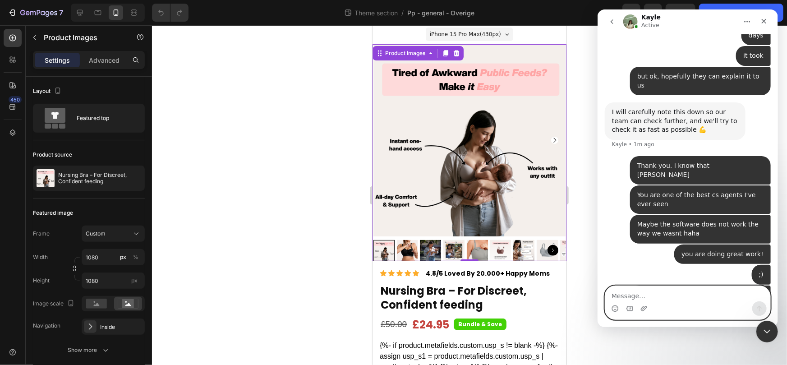
type textarea "u"
type textarea "curious what they will say"
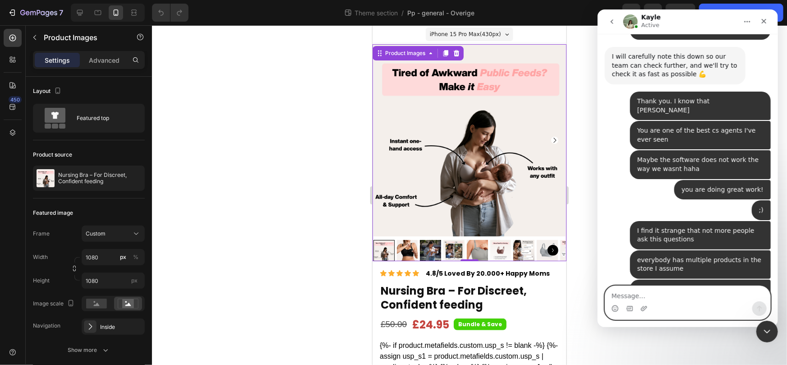
scroll to position [2096, 0]
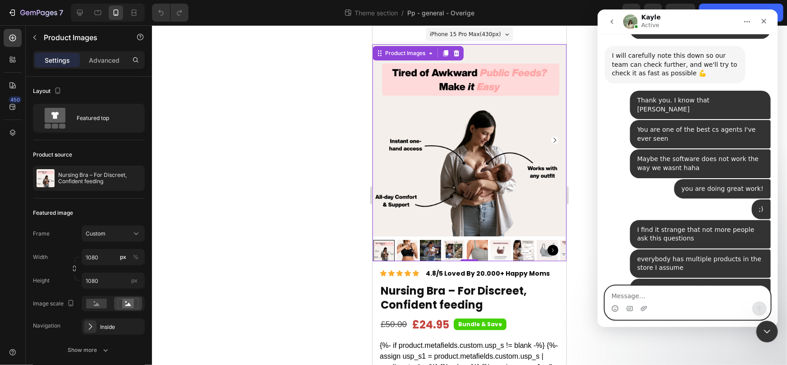
click at [642, 300] on textarea "Message…" at bounding box center [687, 293] width 165 height 15
type textarea "W"
type textarea "Thanks thanks"
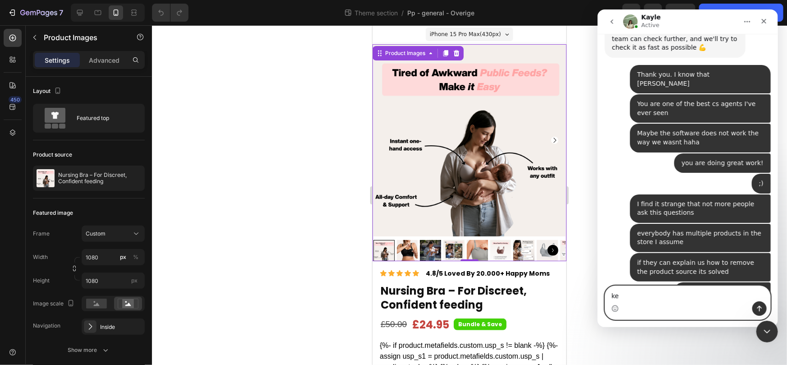
scroll to position [2123, 0]
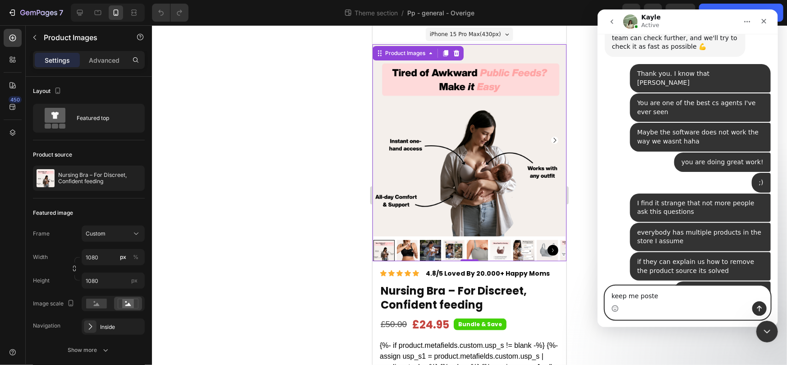
type textarea "keep me posted"
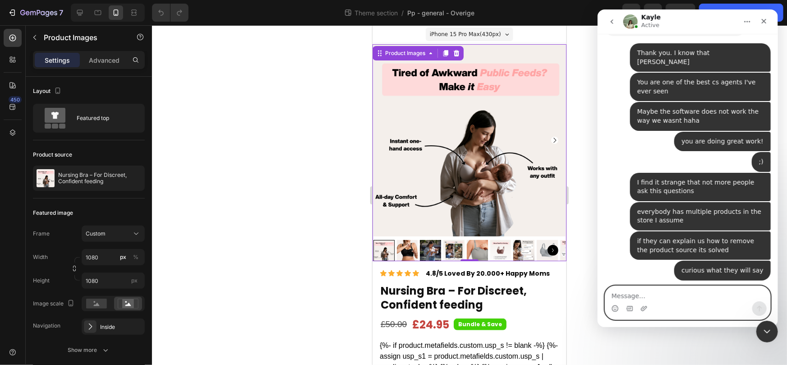
scroll to position [2179, 0]
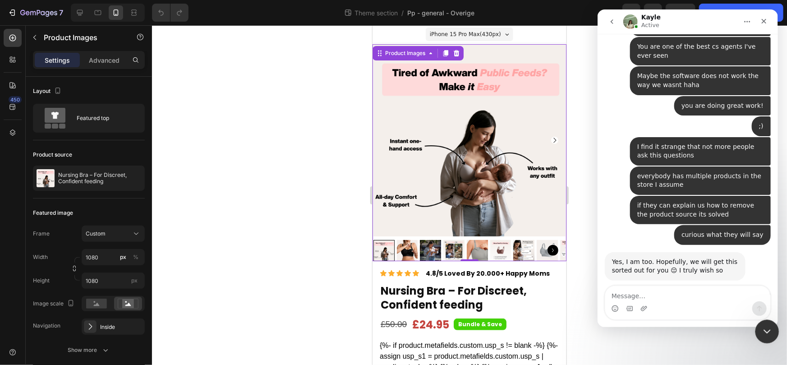
click at [770, 335] on icon "Close Intercom Messenger" at bounding box center [765, 330] width 11 height 11
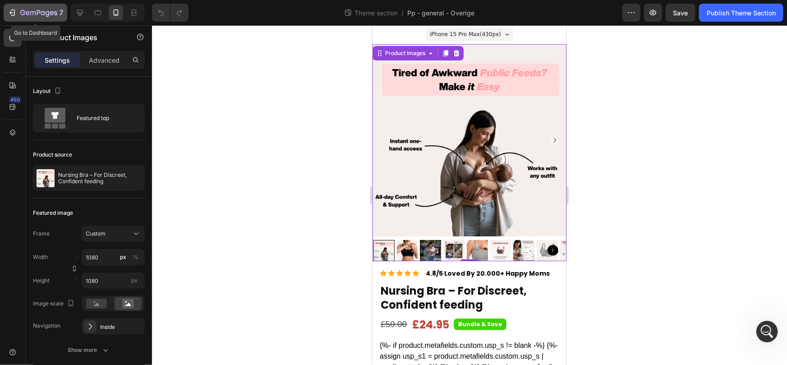
click at [9, 14] on icon "button" at bounding box center [12, 12] width 9 height 9
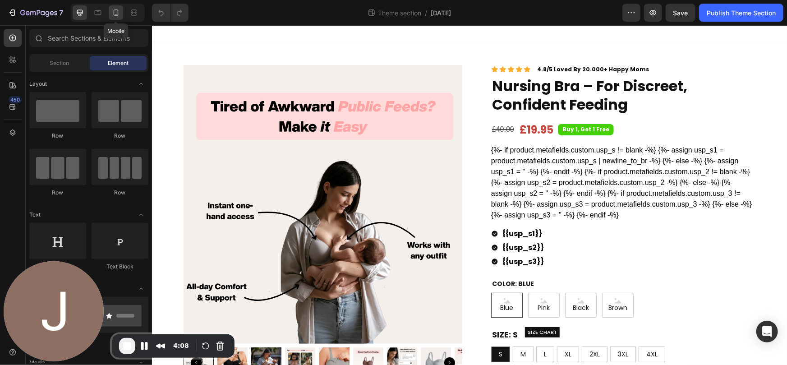
click at [111, 12] on icon at bounding box center [115, 12] width 9 height 9
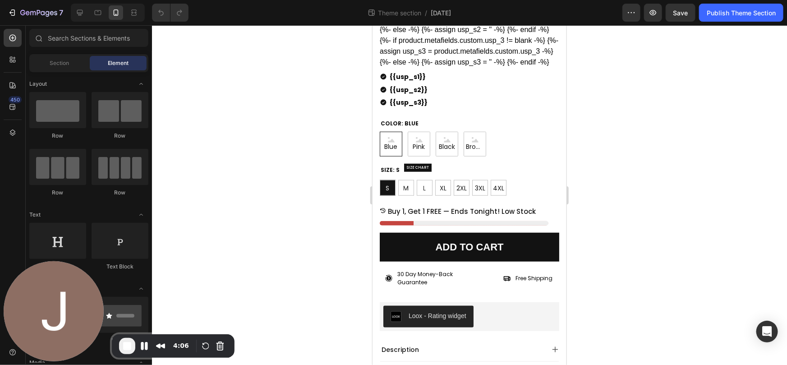
scroll to position [419, 0]
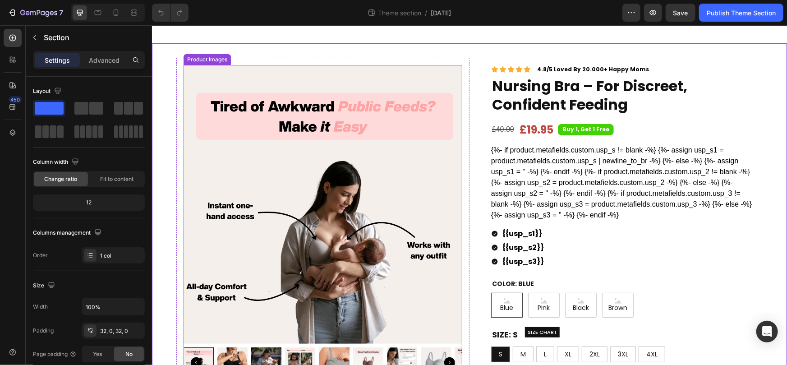
click at [235, 109] on img at bounding box center [322, 203] width 279 height 279
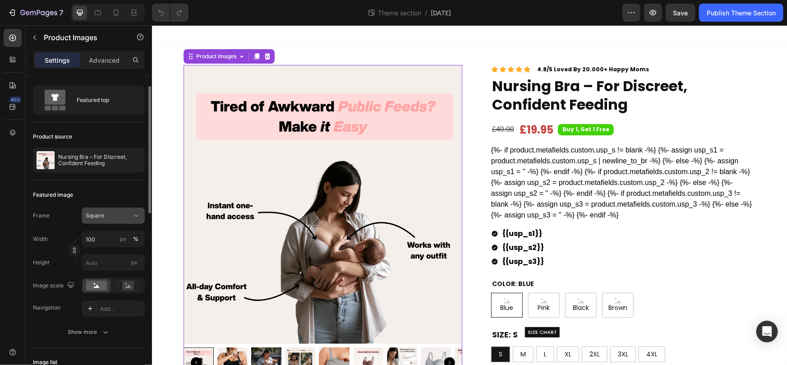
scroll to position [20, 0]
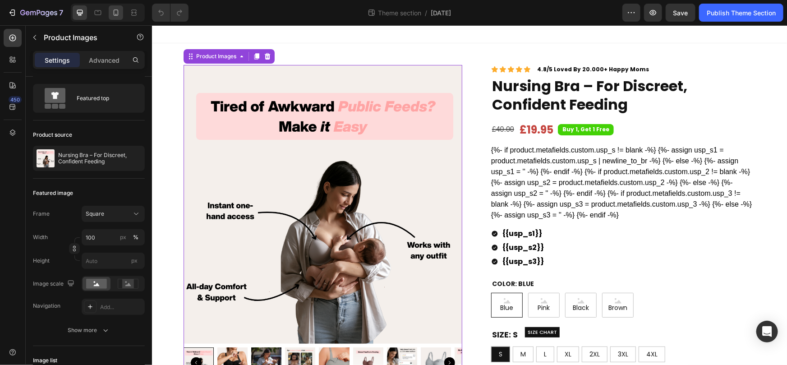
click at [115, 12] on icon at bounding box center [115, 12] width 9 height 9
type input "1080"
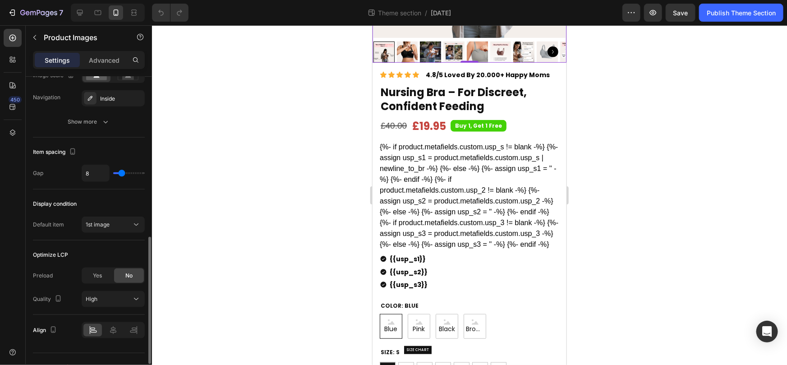
scroll to position [459, 0]
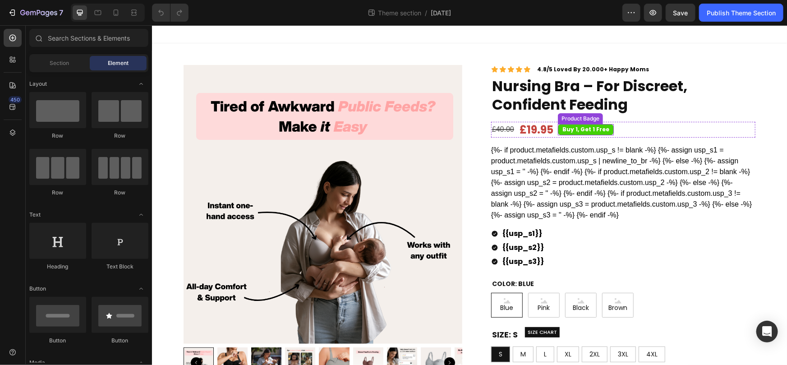
click at [572, 127] on pre "Buy 1, Get 1 Free" at bounding box center [585, 129] width 56 height 11
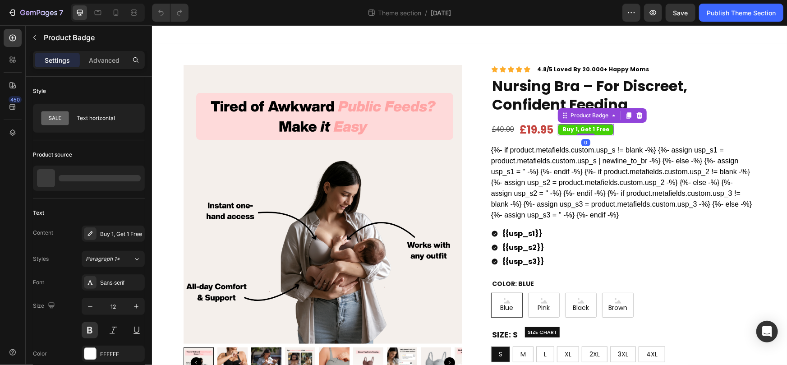
click at [572, 127] on pre "Buy 1, Get 1 Free" at bounding box center [585, 129] width 56 height 11
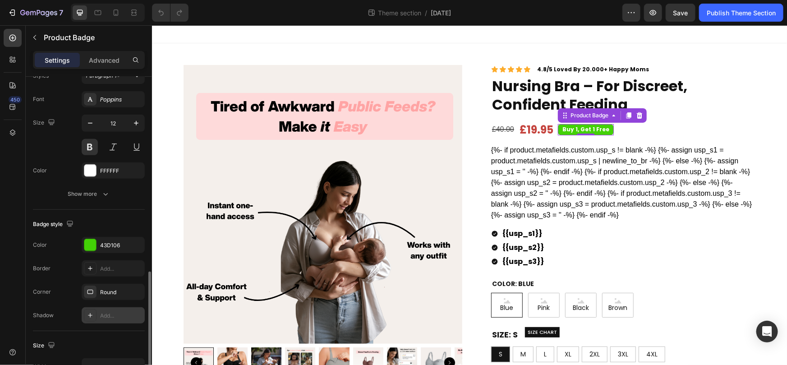
scroll to position [455, 0]
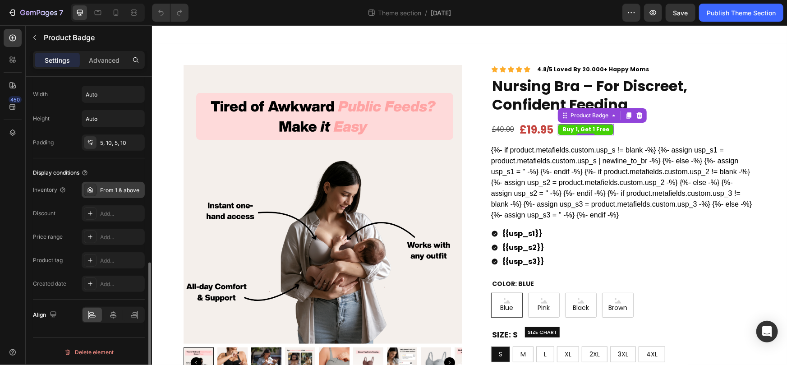
click at [112, 186] on div "From 1 & above" at bounding box center [121, 190] width 42 height 8
click at [564, 129] on pre "Buy 1, Get 1 Free" at bounding box center [585, 129] width 56 height 11
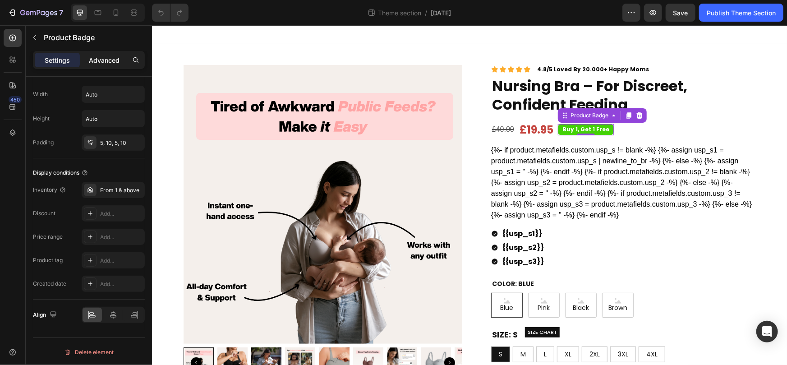
click at [107, 62] on p "Advanced" at bounding box center [104, 59] width 31 height 9
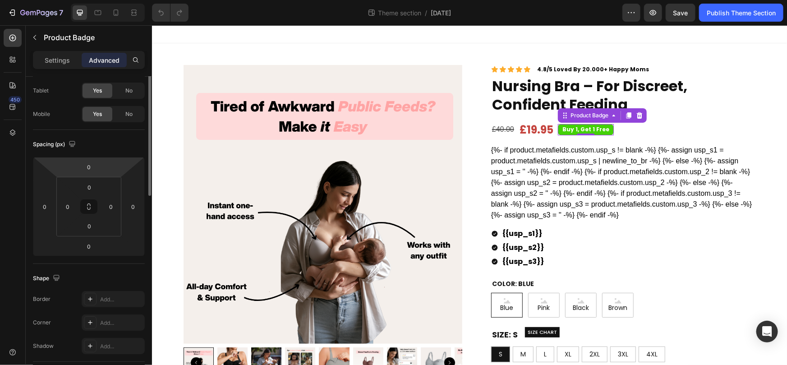
scroll to position [0, 0]
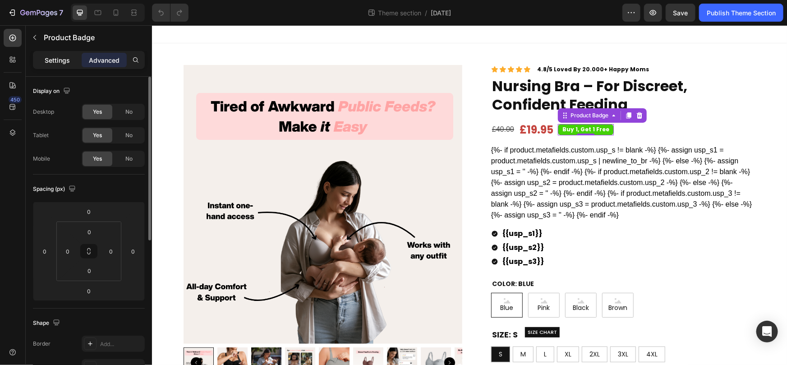
click at [61, 58] on p "Settings" at bounding box center [57, 59] width 25 height 9
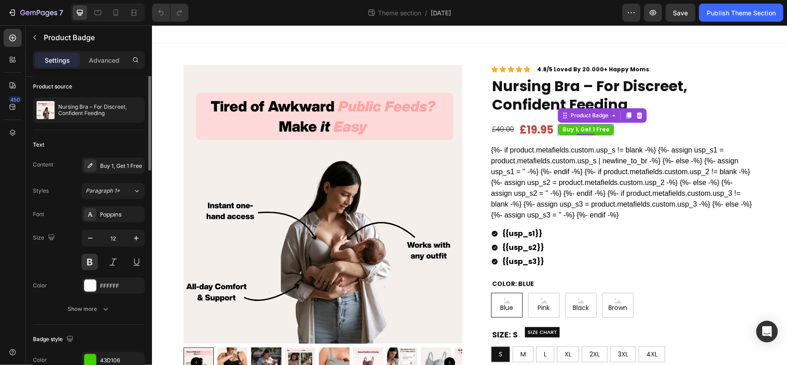
scroll to position [89, 0]
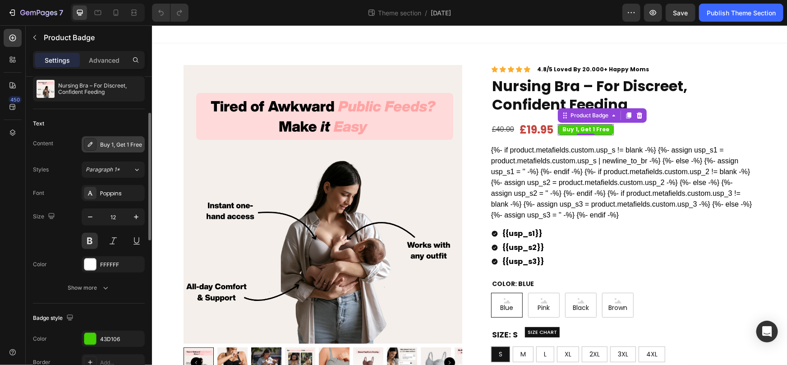
click at [105, 146] on div "Buy 1, Get 1 Free" at bounding box center [121, 145] width 42 height 8
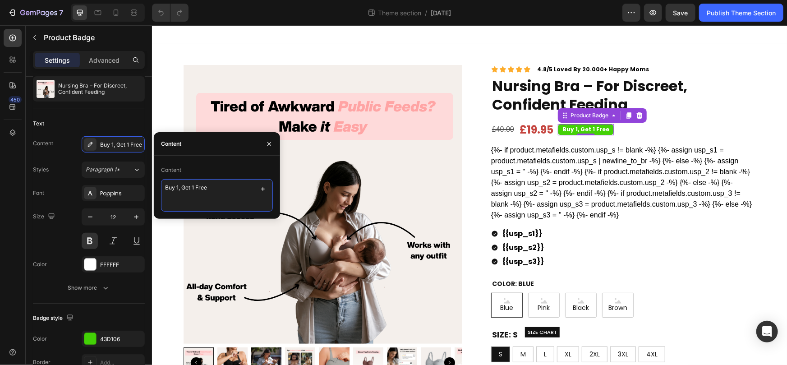
click at [203, 186] on textarea "Buy 1, Get 1 Free" at bounding box center [217, 195] width 112 height 32
click at [203, 187] on textarea "Buy 1, Get 1 Free" at bounding box center [217, 195] width 112 height 32
type textarea "Bundle & Save"
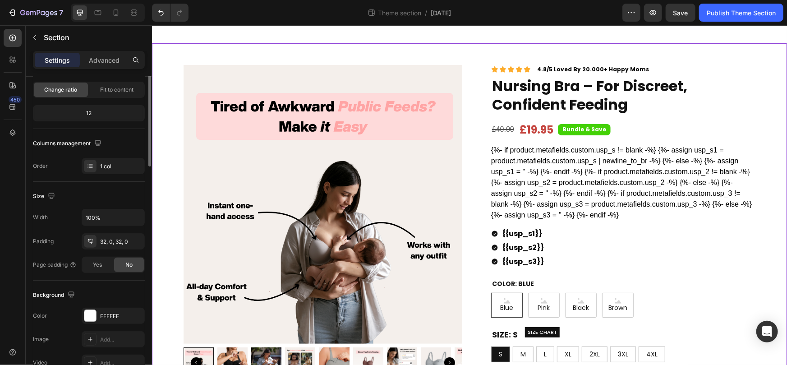
scroll to position [0, 0]
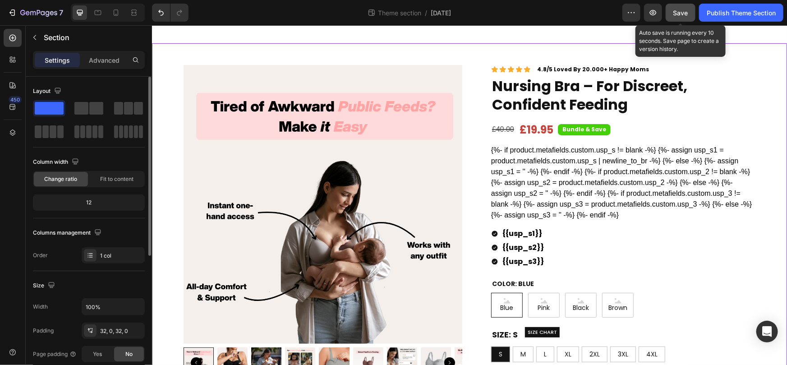
click at [680, 17] on div "Save" at bounding box center [680, 12] width 15 height 9
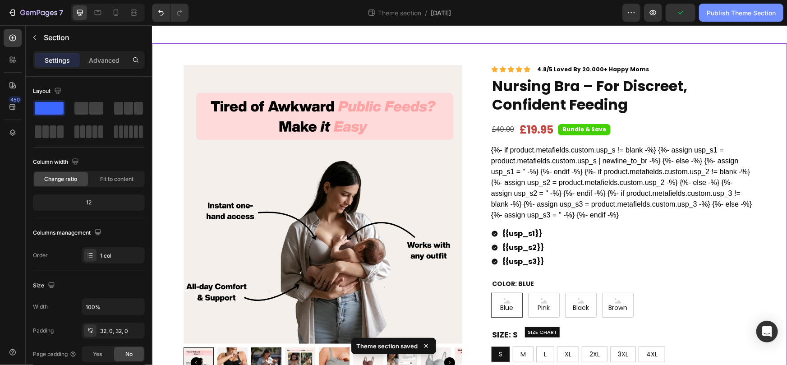
click at [721, 16] on div "Publish Theme Section" at bounding box center [740, 12] width 69 height 9
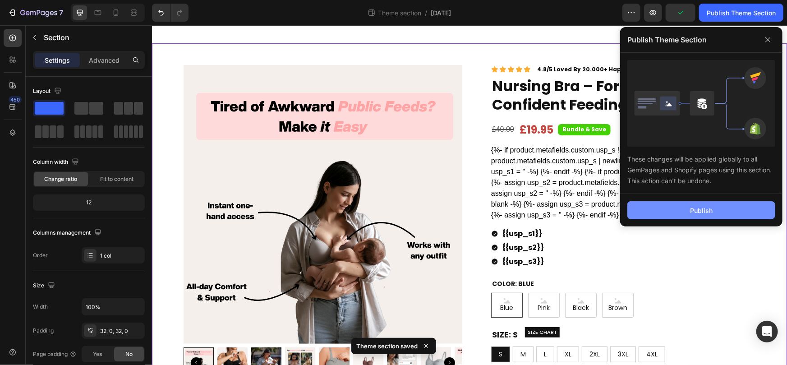
click at [686, 216] on button "Publish" at bounding box center [701, 210] width 148 height 18
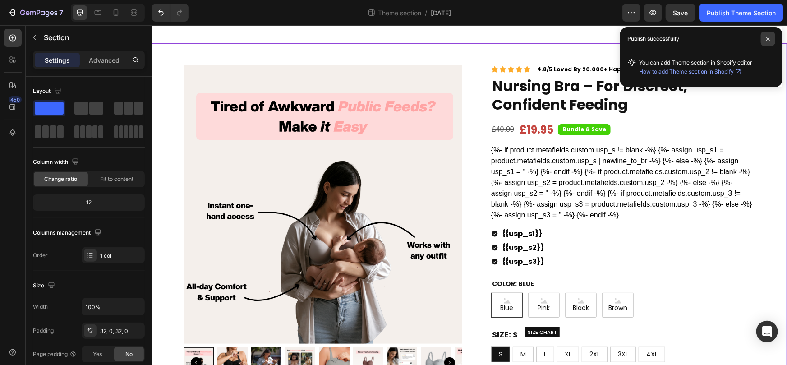
click at [765, 38] on span at bounding box center [768, 39] width 14 height 14
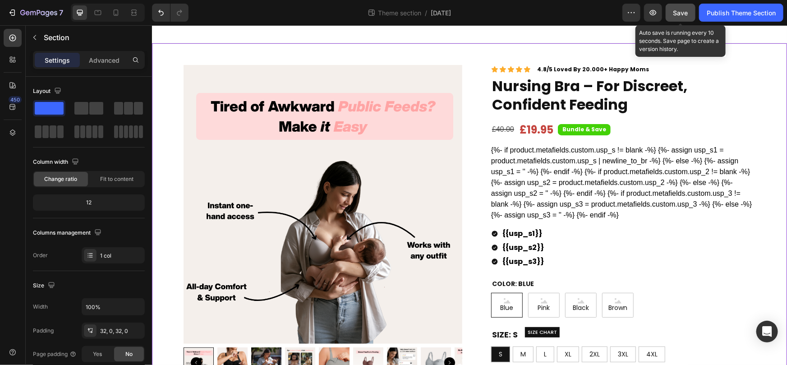
click at [679, 8] on div "Save" at bounding box center [680, 12] width 15 height 9
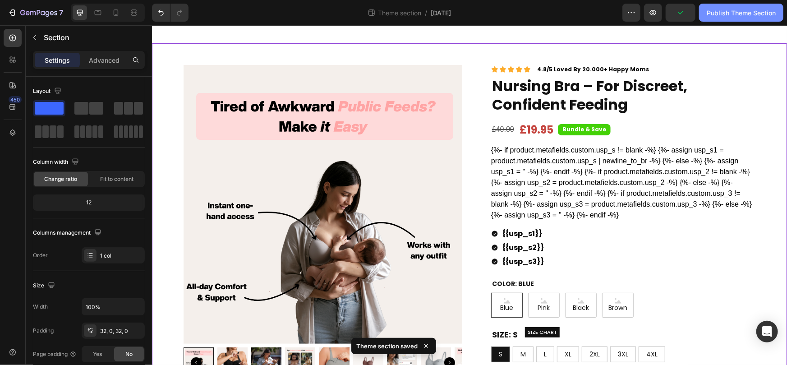
click at [744, 13] on div "Publish Theme Section" at bounding box center [740, 12] width 69 height 9
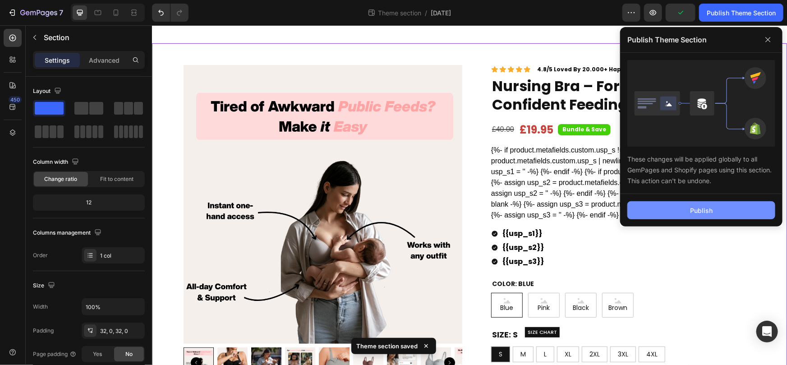
click at [670, 209] on button "Publish" at bounding box center [701, 210] width 148 height 18
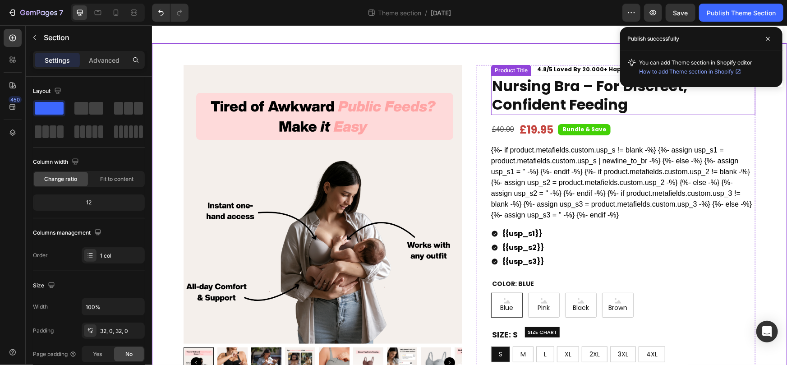
click at [681, 154] on div "{%- if product.metafields.custom.usp_s != blank -%} {%- assign usp_s1 = product…" at bounding box center [623, 182] width 264 height 76
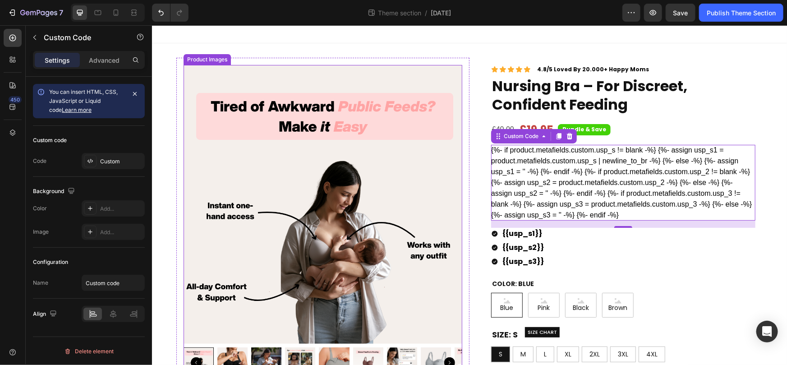
click at [312, 87] on img at bounding box center [322, 203] width 279 height 279
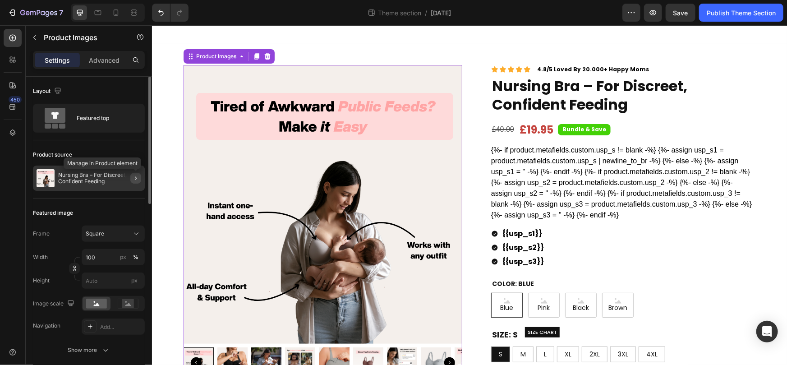
click at [133, 175] on icon "button" at bounding box center [135, 177] width 7 height 7
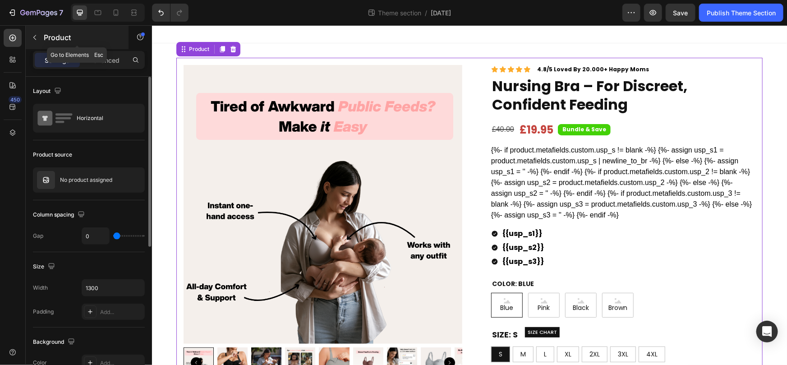
click at [32, 37] on icon "button" at bounding box center [34, 37] width 7 height 7
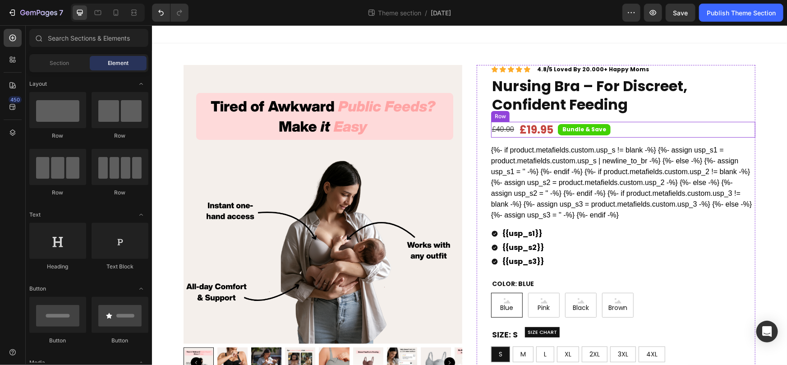
click at [623, 128] on div "£40.00 Compare Price Compare Price £19.95 Product Price Product Price Bundle & …" at bounding box center [623, 129] width 264 height 16
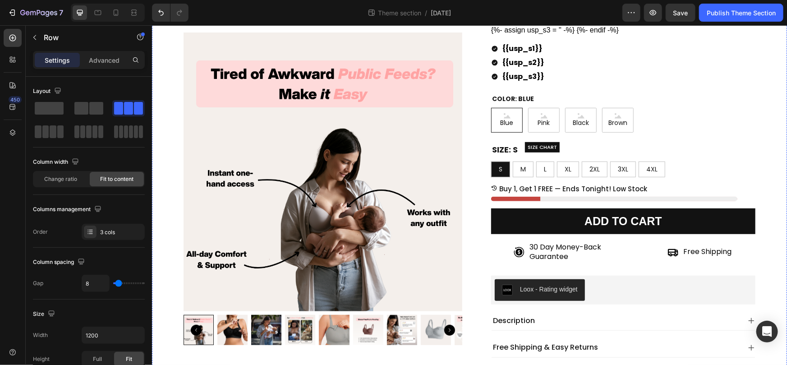
scroll to position [186, 0]
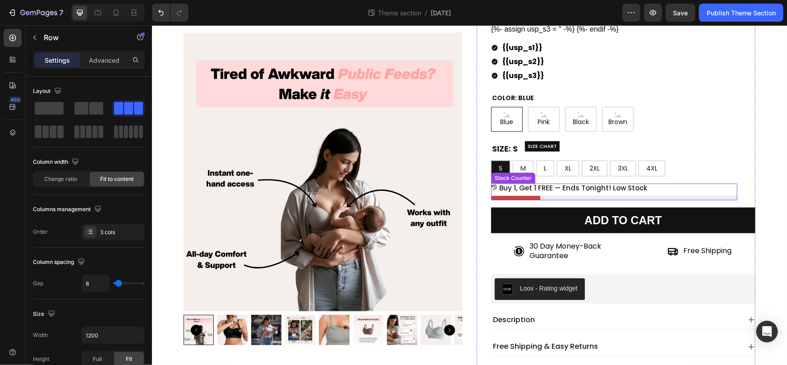
click at [563, 193] on div "Buy 1, Get 1 FREE — Ends Tonight! Low Stock" at bounding box center [614, 191] width 246 height 17
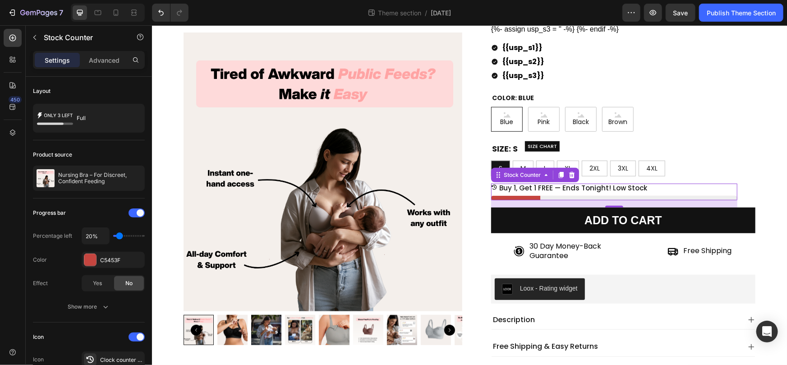
click at [555, 185] on p "Buy 1, Get 1 FREE — Ends Tonight! Low Stock" at bounding box center [573, 187] width 148 height 9
click at [96, 52] on div "Settings Advanced" at bounding box center [89, 60] width 112 height 18
click at [96, 58] on p "Advanced" at bounding box center [104, 59] width 31 height 9
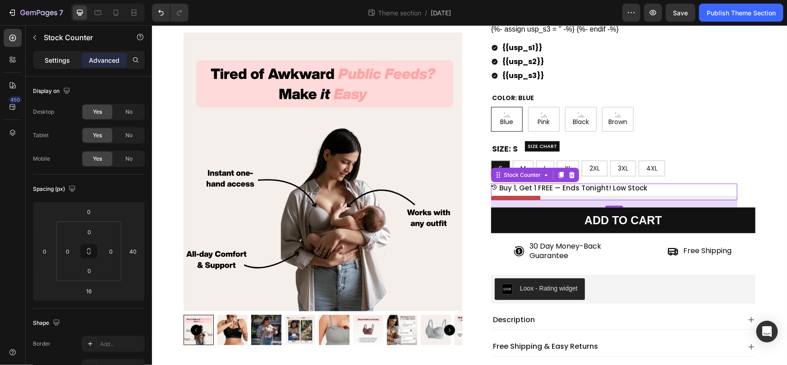
click at [60, 62] on p "Settings" at bounding box center [57, 59] width 25 height 9
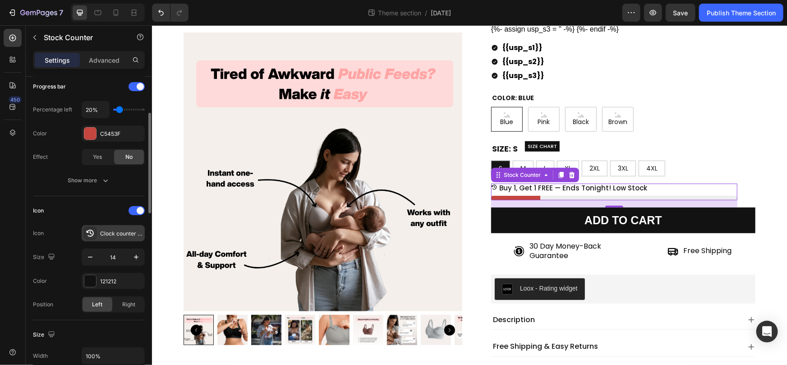
scroll to position [131, 0]
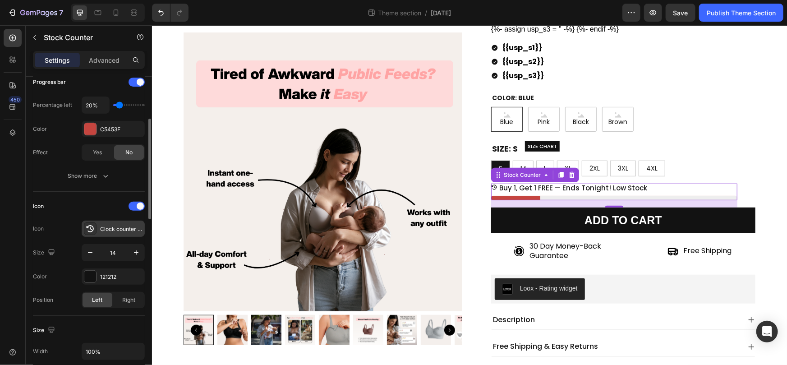
click at [99, 231] on div "Clock counter clockwise bold" at bounding box center [113, 228] width 63 height 16
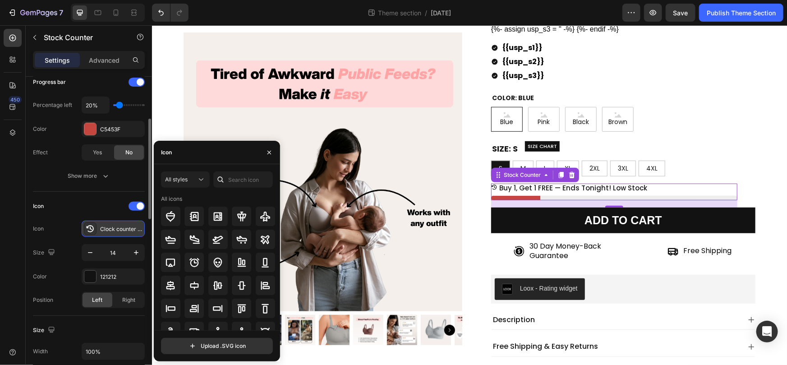
click at [99, 231] on div "Clock counter clockwise bold" at bounding box center [113, 228] width 63 height 16
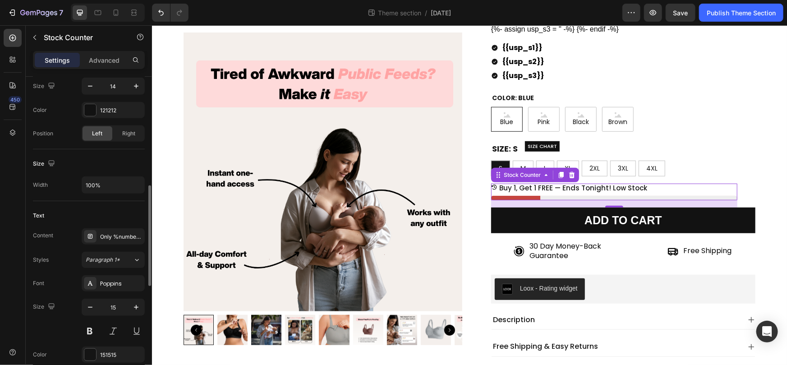
scroll to position [308, 0]
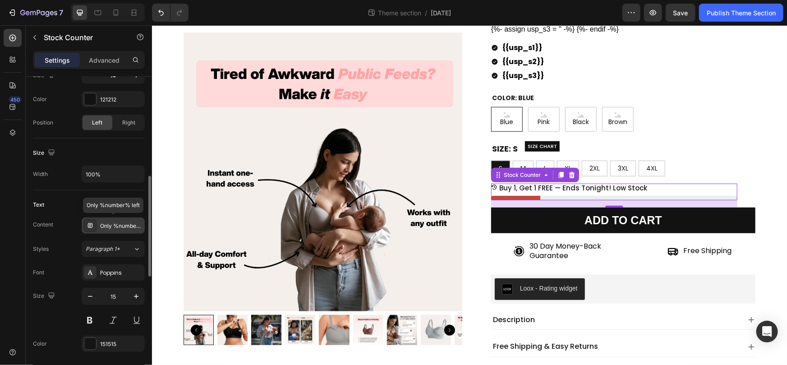
click at [103, 225] on div "Only %number% left" at bounding box center [121, 226] width 42 height 8
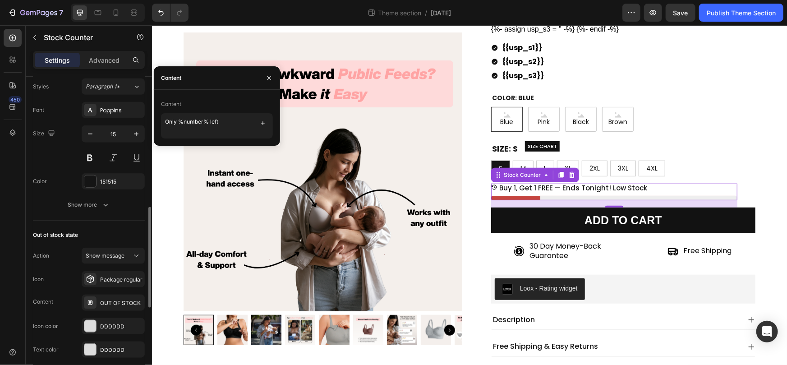
scroll to position [480, 0]
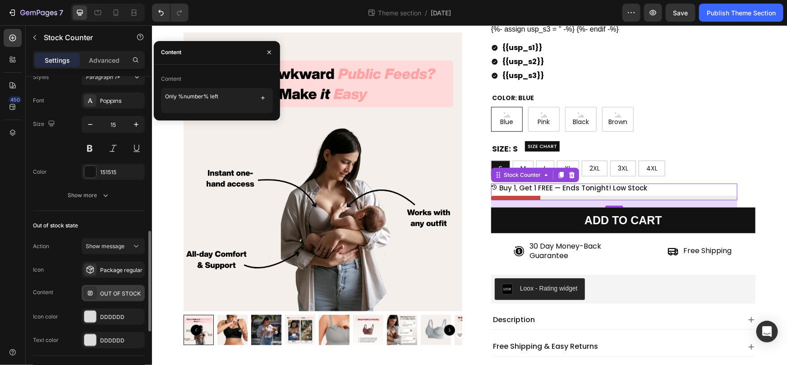
click at [105, 291] on div "OUT OF STOCK" at bounding box center [121, 293] width 42 height 8
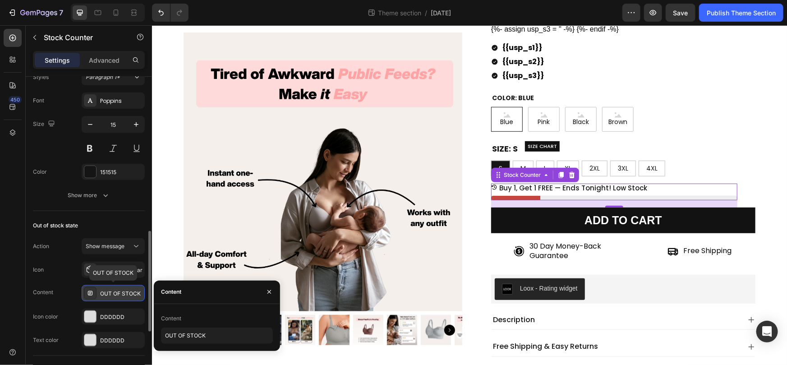
click at [105, 291] on div "OUT OF STOCK" at bounding box center [121, 293] width 42 height 8
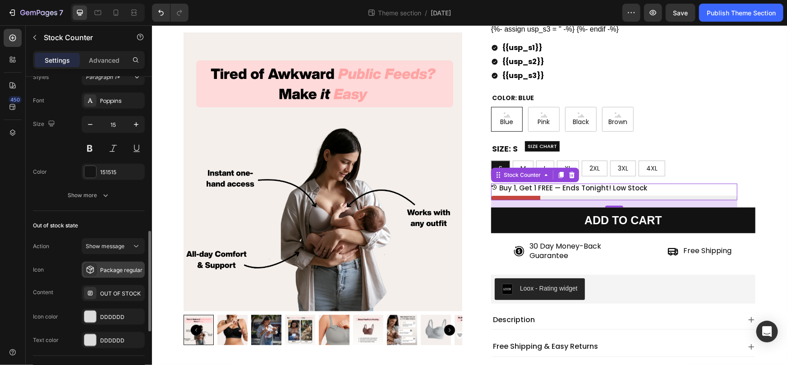
click at [102, 266] on div "Package regular" at bounding box center [121, 270] width 42 height 8
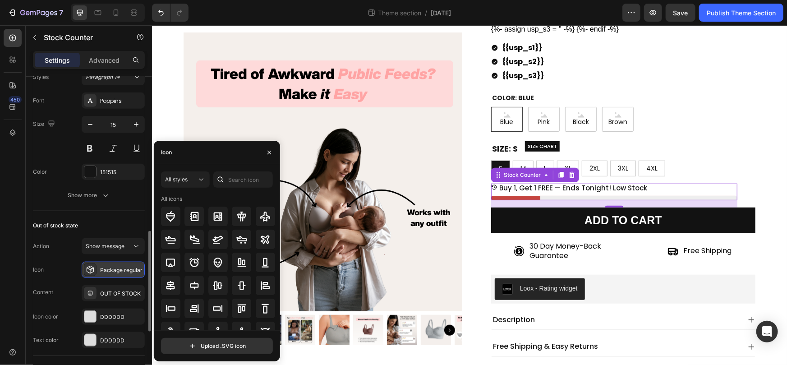
click at [102, 266] on div "Package regular" at bounding box center [121, 270] width 42 height 8
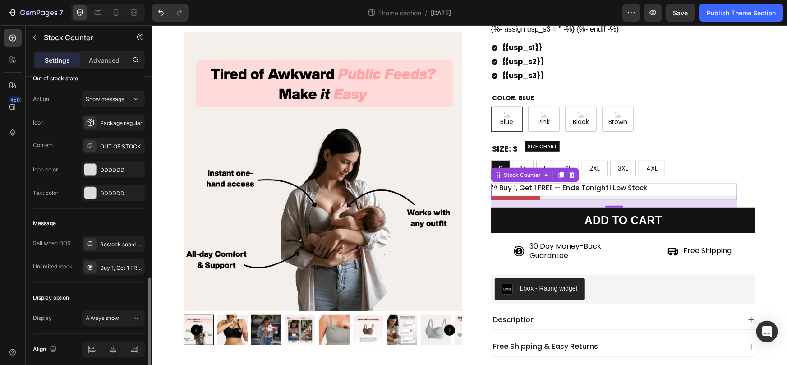
scroll to position [625, 0]
click at [106, 268] on div "Buy 1, Get 1 FREE — Ends Tonight! Low Stock" at bounding box center [121, 269] width 42 height 8
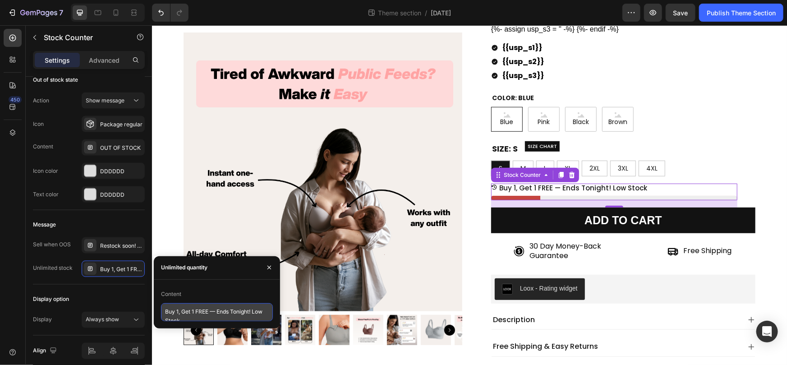
click at [194, 311] on textarea "Buy 1, Get 1 FREE — Ends Tonight! Low Stock" at bounding box center [217, 312] width 112 height 18
paste textarea "Limited Stock — Don’t Miss [DATE] Deal!"
type textarea "Limited Stock — Don’t Miss [DATE] Deal!"
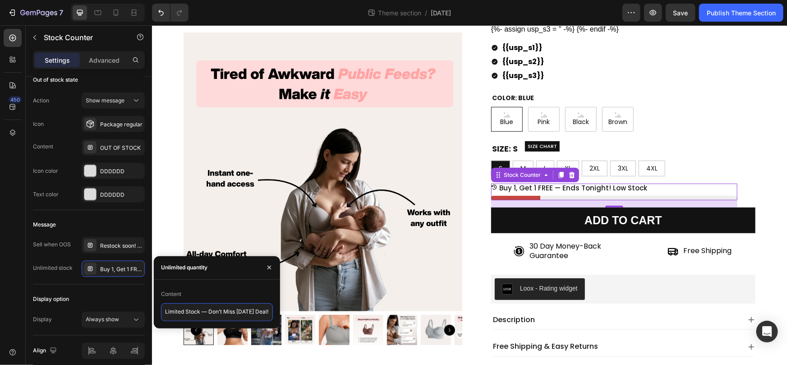
scroll to position [3, 0]
click at [68, 243] on div "Sell when OOS" at bounding box center [52, 244] width 38 height 8
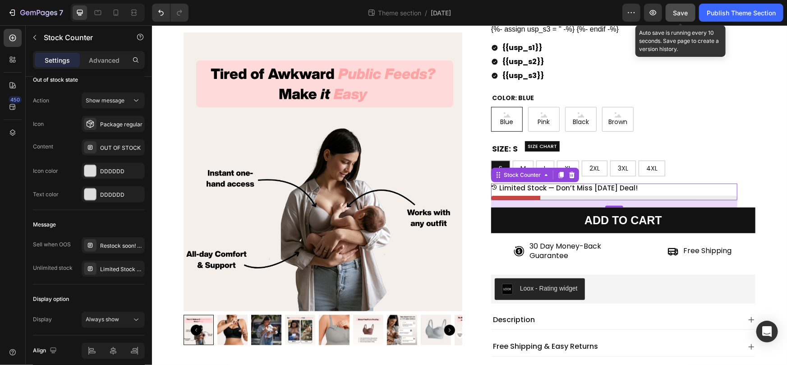
click at [687, 10] on span "Save" at bounding box center [680, 13] width 15 height 8
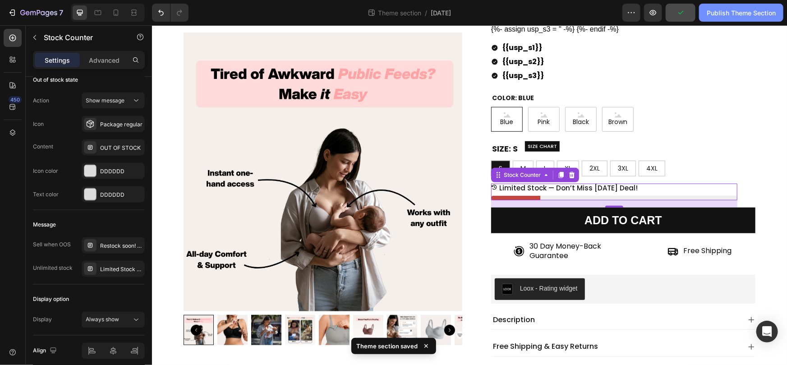
click at [706, 11] on div "Publish Theme Section" at bounding box center [740, 12] width 69 height 9
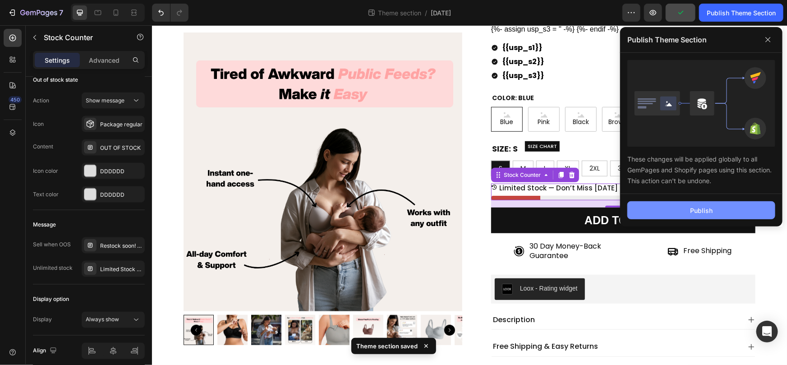
click at [683, 208] on button "Publish" at bounding box center [701, 210] width 148 height 18
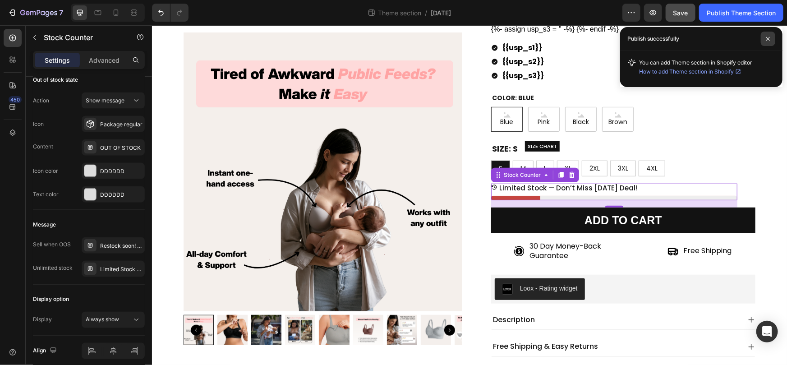
click at [768, 34] on span at bounding box center [768, 39] width 14 height 14
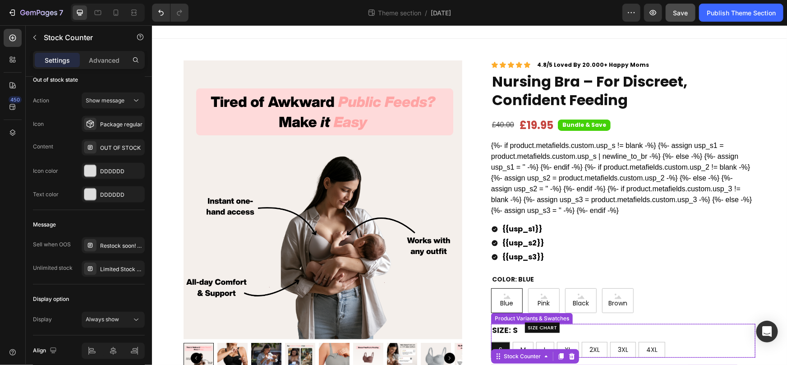
scroll to position [0, 0]
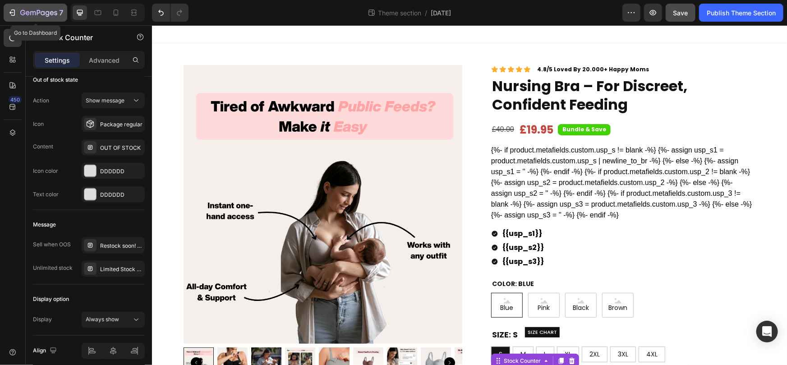
click at [14, 14] on icon "button" at bounding box center [13, 12] width 4 height 6
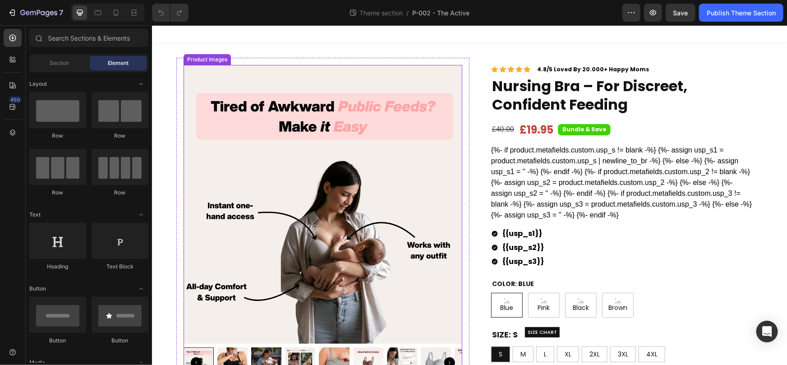
click at [346, 122] on img at bounding box center [322, 203] width 279 height 279
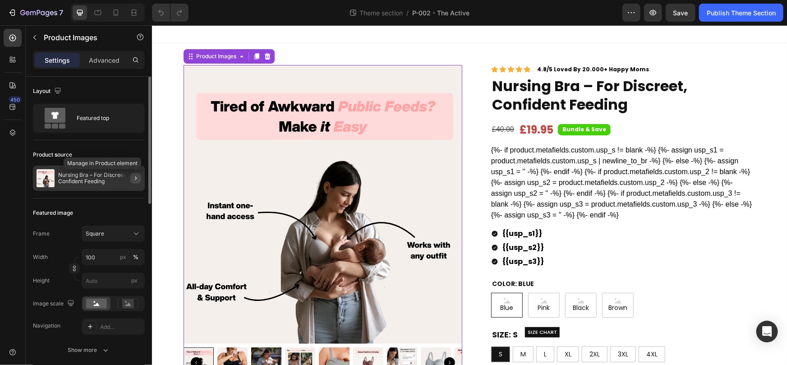
click at [135, 177] on icon "button" at bounding box center [135, 177] width 7 height 7
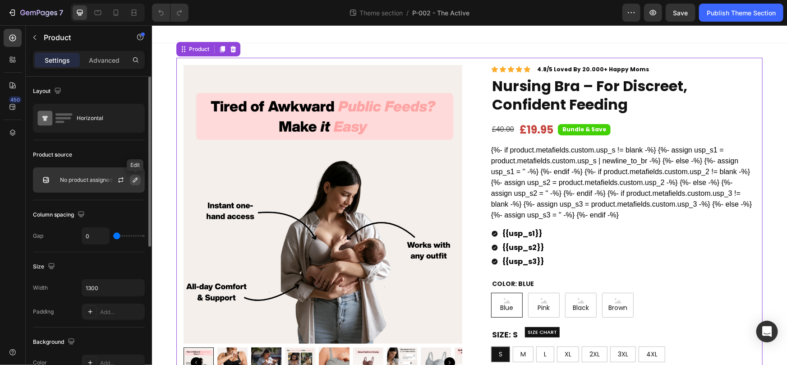
click at [131, 179] on button "button" at bounding box center [135, 179] width 11 height 11
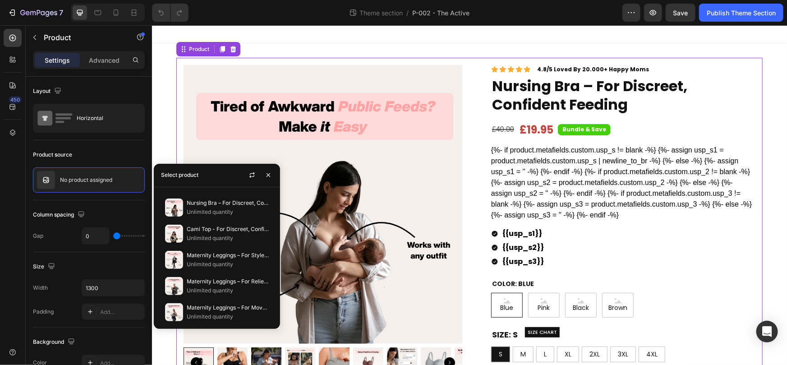
click at [201, 179] on div "Select product" at bounding box center [179, 175] width 45 height 23
click at [189, 174] on div "Select product" at bounding box center [179, 175] width 37 height 8
click at [36, 39] on icon "button" at bounding box center [34, 37] width 7 height 7
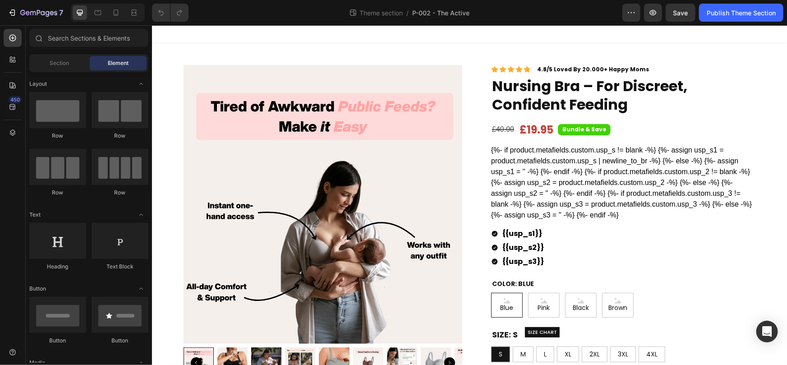
click at [275, 147] on img at bounding box center [322, 203] width 279 height 279
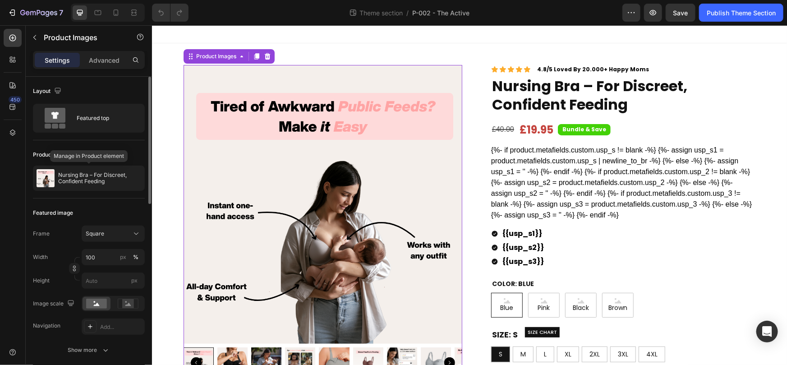
click at [90, 161] on div "Product source" at bounding box center [89, 154] width 112 height 14
click at [85, 174] on p "Nursing Bra – For Discreet, Confident Feeding" at bounding box center [99, 178] width 83 height 13
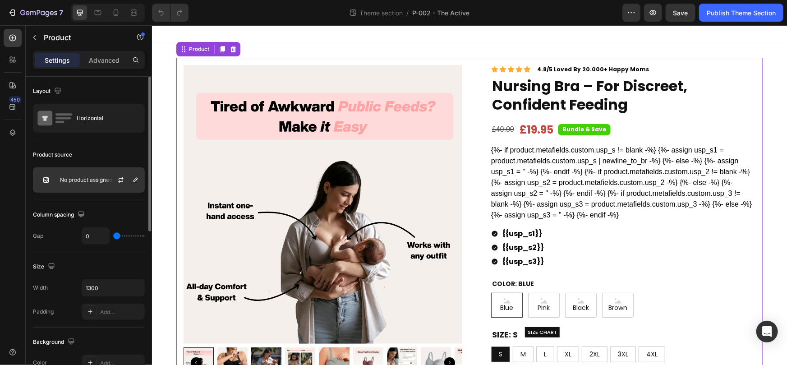
click at [85, 177] on p "No product assigned" at bounding box center [86, 180] width 52 height 6
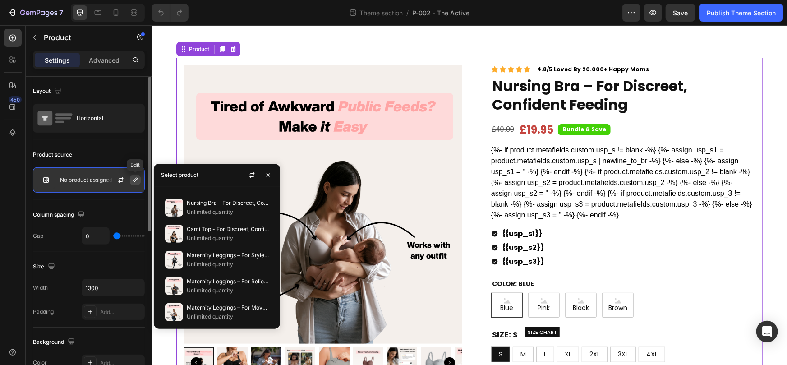
click at [140, 181] on button "button" at bounding box center [135, 179] width 11 height 11
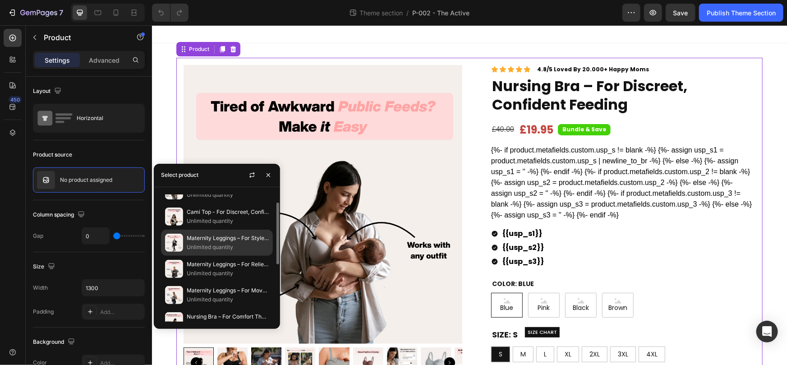
scroll to position [47, 0]
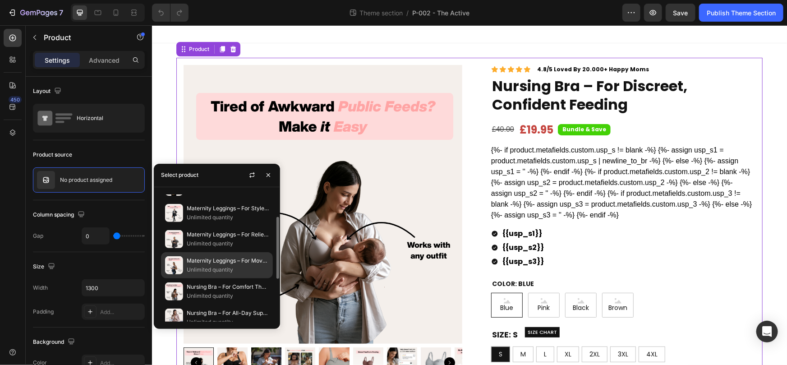
click at [234, 270] on p "Unlimited quantity" at bounding box center [228, 269] width 82 height 9
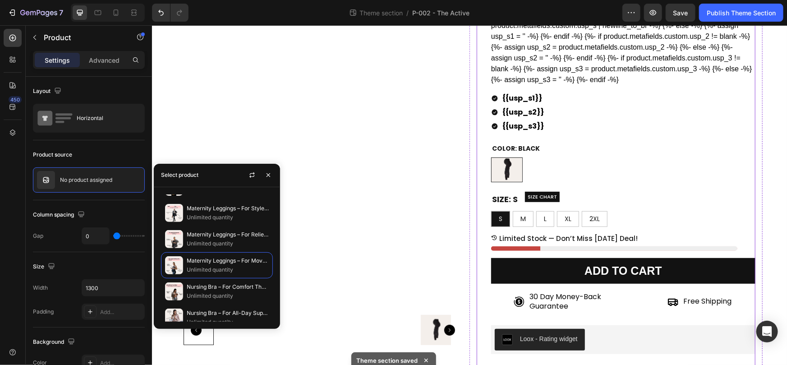
scroll to position [138, 0]
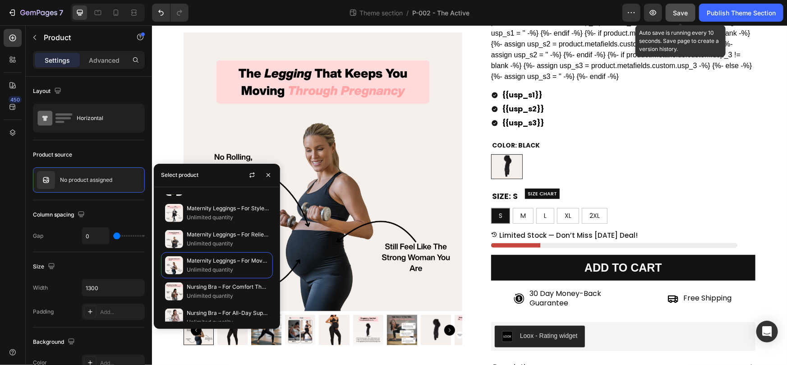
click at [686, 12] on span "Save" at bounding box center [680, 13] width 15 height 8
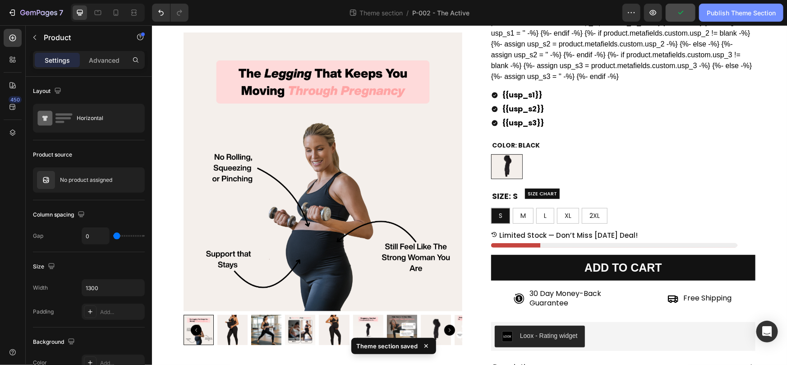
click at [710, 13] on div "Publish Theme Section" at bounding box center [740, 12] width 69 height 9
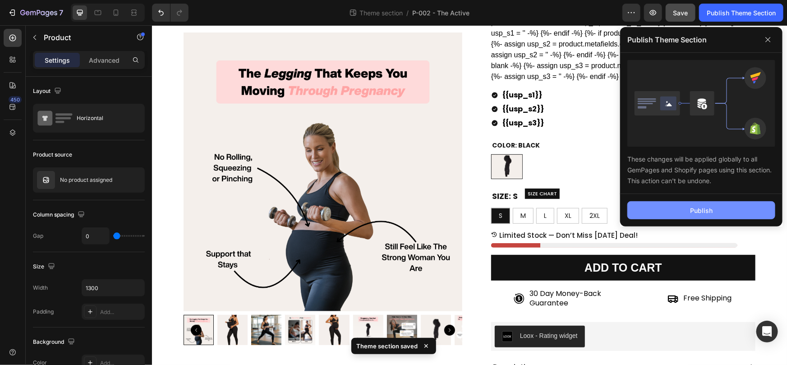
click at [667, 206] on button "Publish" at bounding box center [701, 210] width 148 height 18
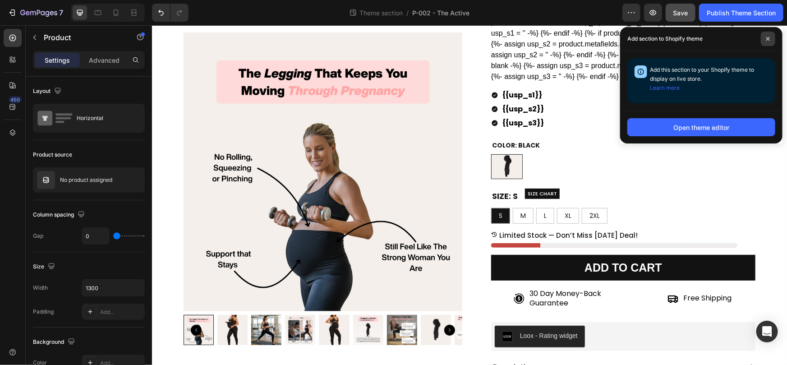
click at [770, 37] on icon at bounding box center [768, 39] width 5 height 5
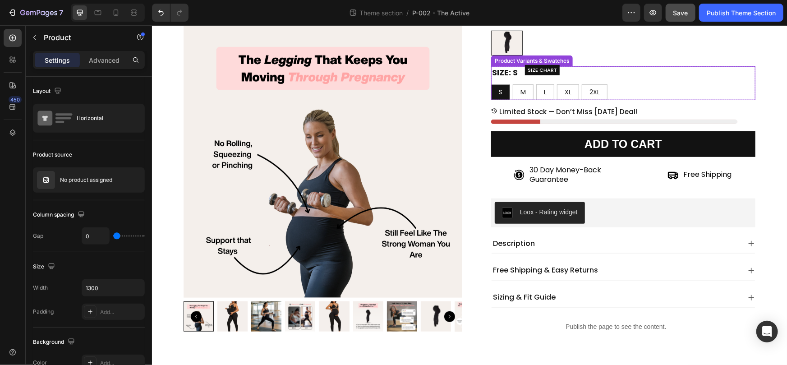
scroll to position [0, 0]
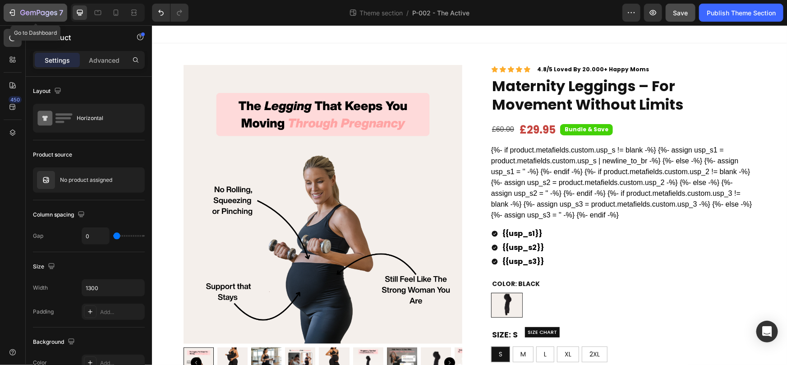
click at [9, 9] on icon "button" at bounding box center [12, 12] width 9 height 9
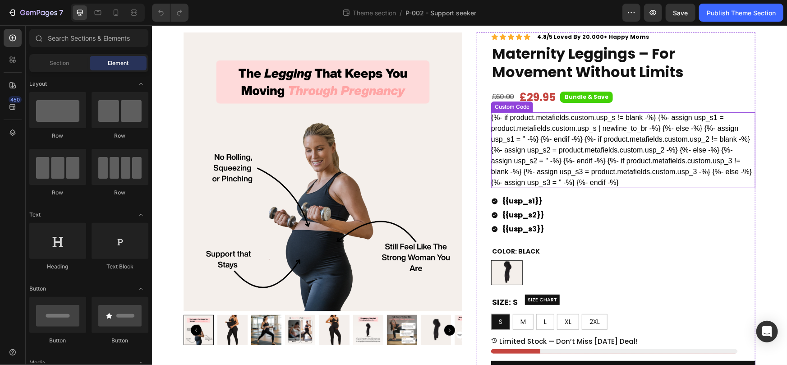
scroll to position [45, 0]
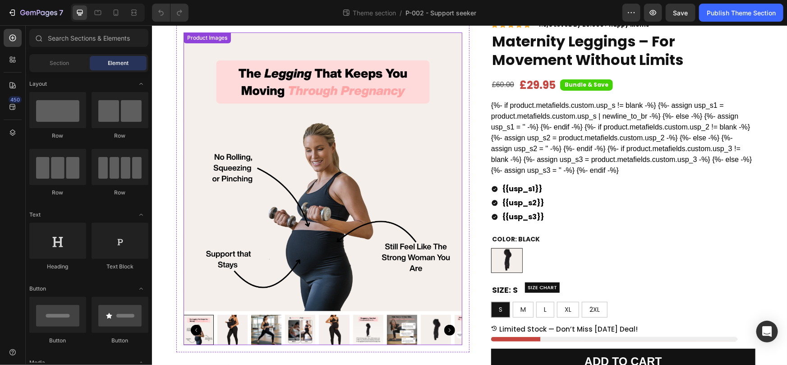
click at [317, 99] on img at bounding box center [322, 171] width 279 height 279
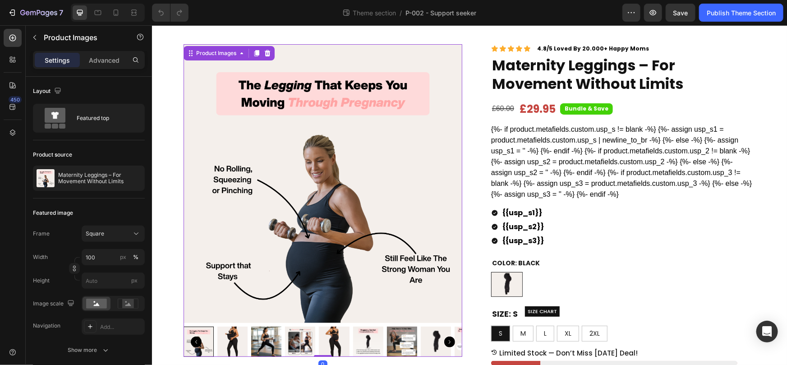
scroll to position [11, 0]
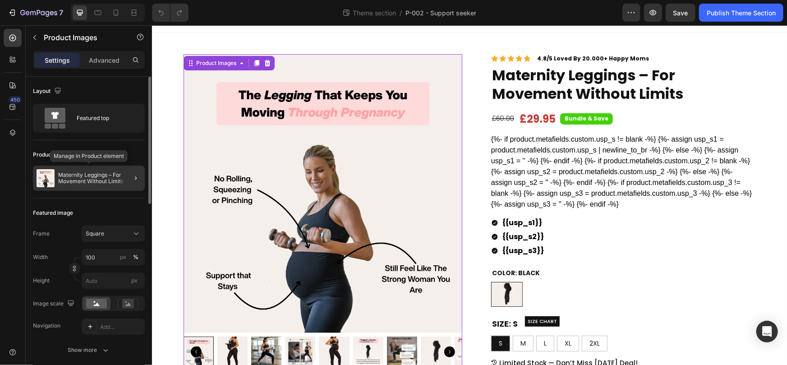
click at [68, 180] on p "Maternity Leggings – For Movement Without Limits" at bounding box center [99, 178] width 83 height 13
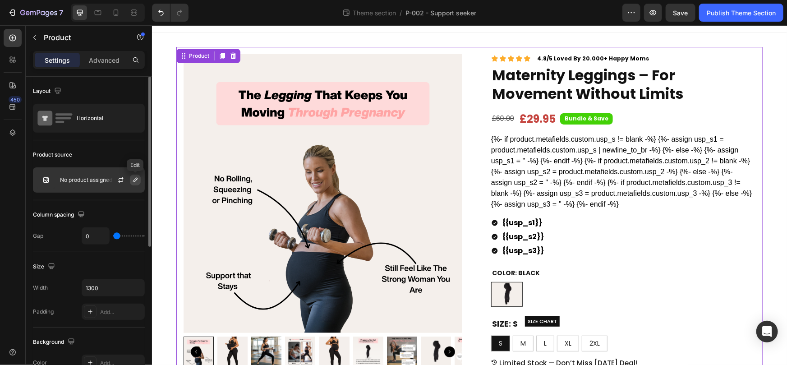
click at [133, 179] on icon "button" at bounding box center [135, 179] width 7 height 7
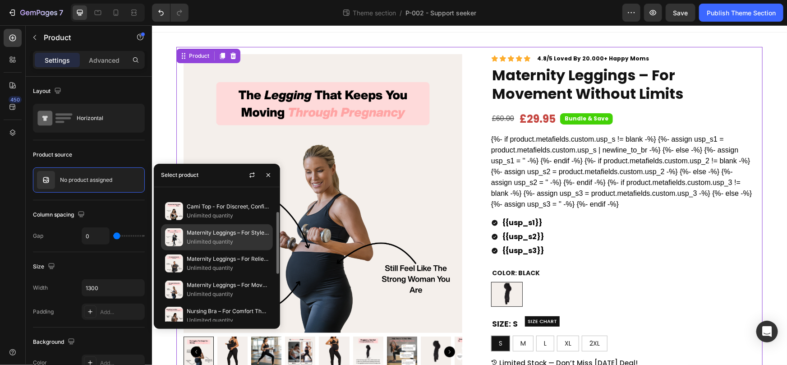
scroll to position [28, 0]
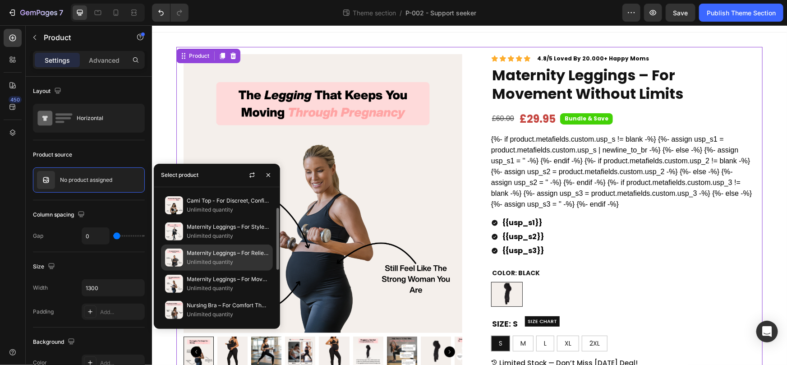
click at [236, 252] on p "Maternity Leggings – For Relief From Heavy Bumps & Back Pain" at bounding box center [228, 252] width 82 height 9
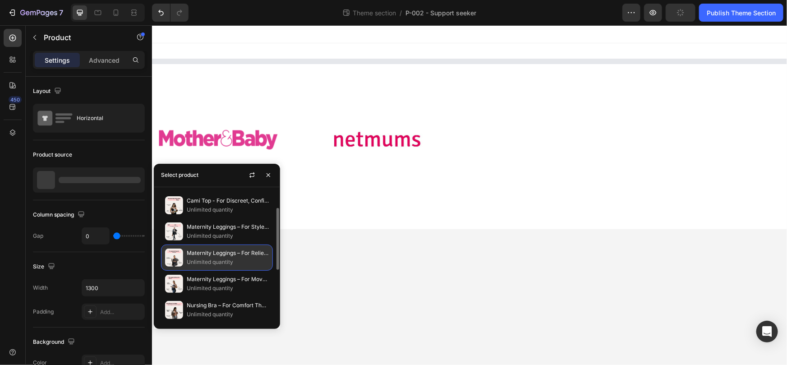
scroll to position [0, 0]
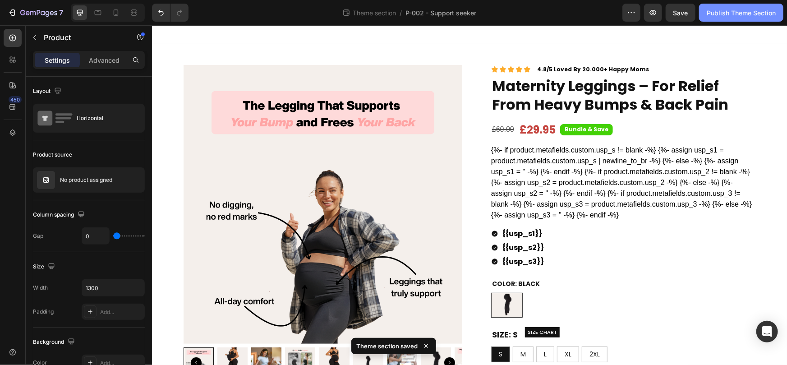
click at [737, 16] on div "Publish Theme Section" at bounding box center [740, 12] width 69 height 9
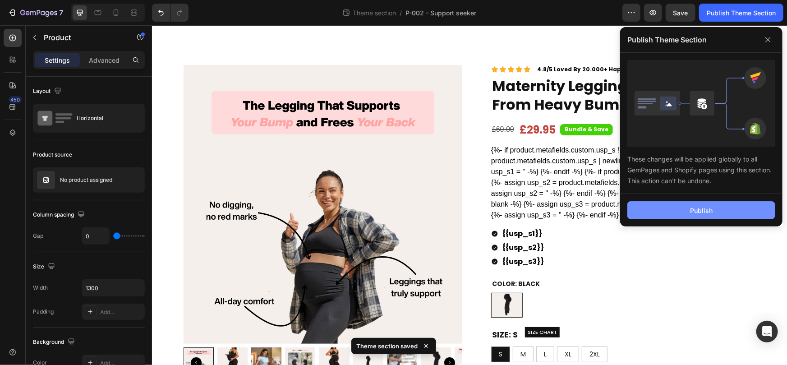
click at [653, 209] on button "Publish" at bounding box center [701, 210] width 148 height 18
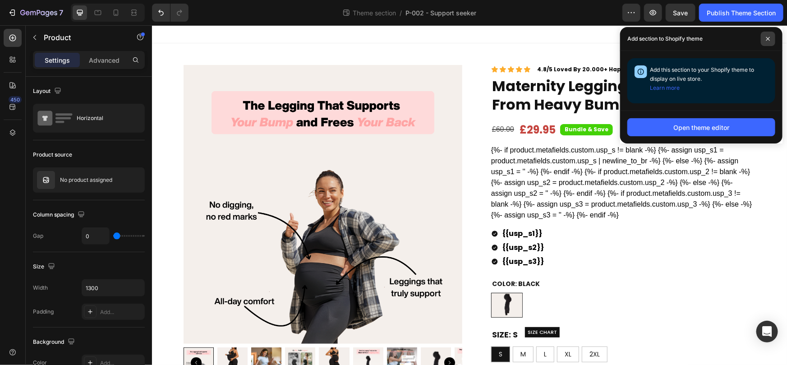
click at [766, 38] on icon at bounding box center [768, 39] width 5 height 5
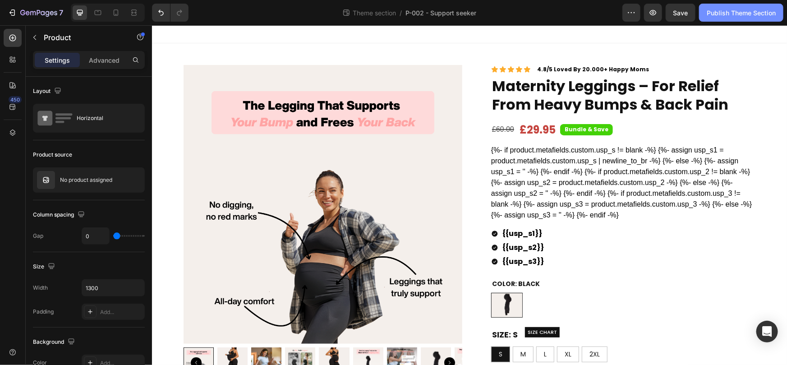
click at [735, 20] on button "Publish Theme Section" at bounding box center [741, 13] width 84 height 18
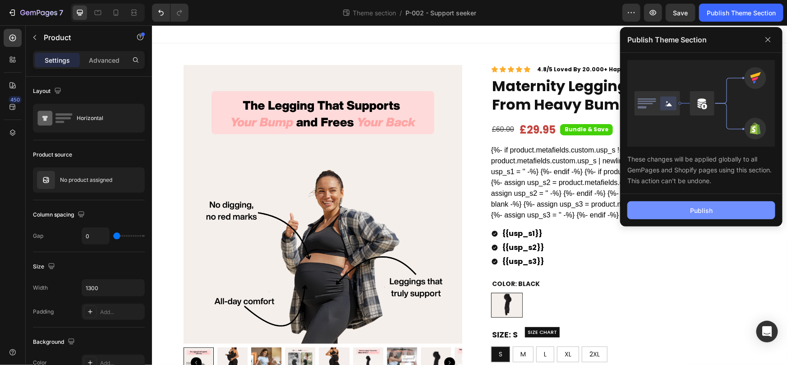
click at [683, 211] on button "Publish" at bounding box center [701, 210] width 148 height 18
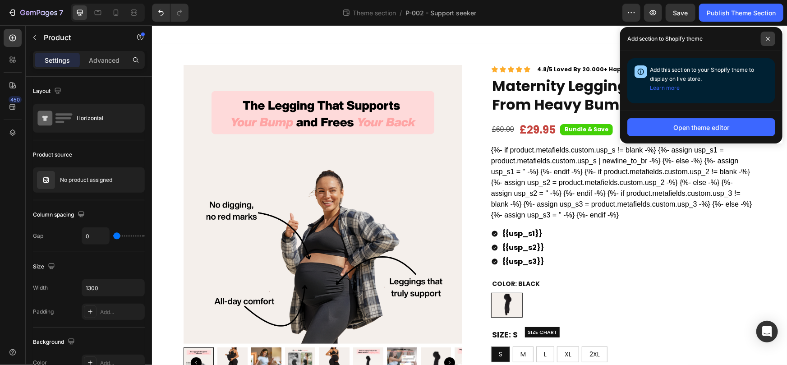
click at [767, 37] on icon at bounding box center [768, 39] width 5 height 5
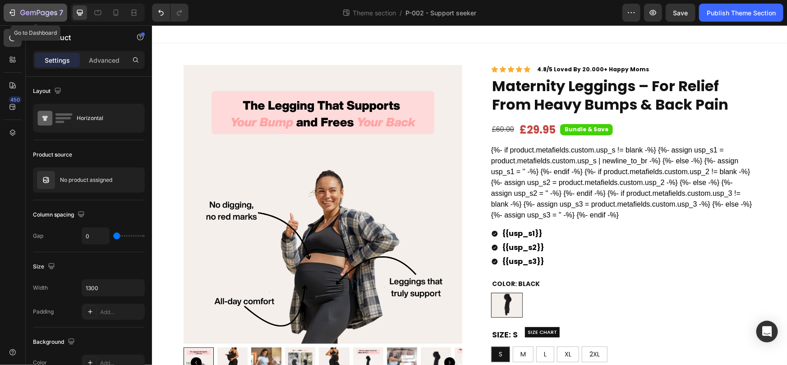
click at [30, 12] on icon "button" at bounding box center [32, 13] width 5 height 4
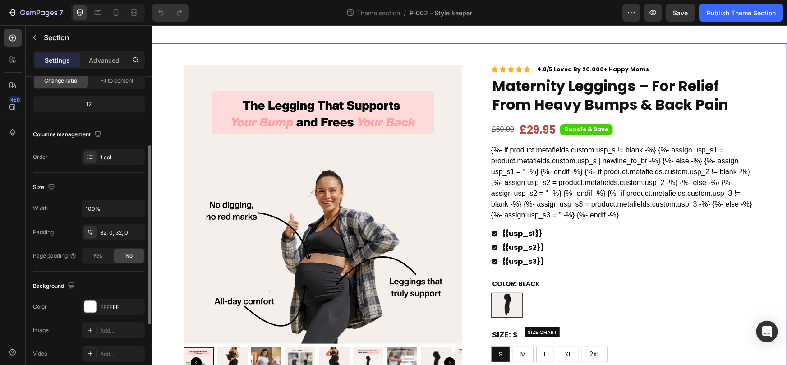
scroll to position [106, 0]
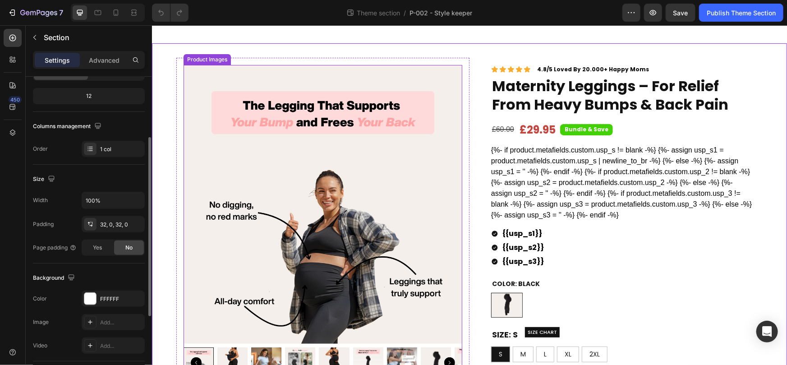
click at [275, 143] on img at bounding box center [322, 203] width 279 height 279
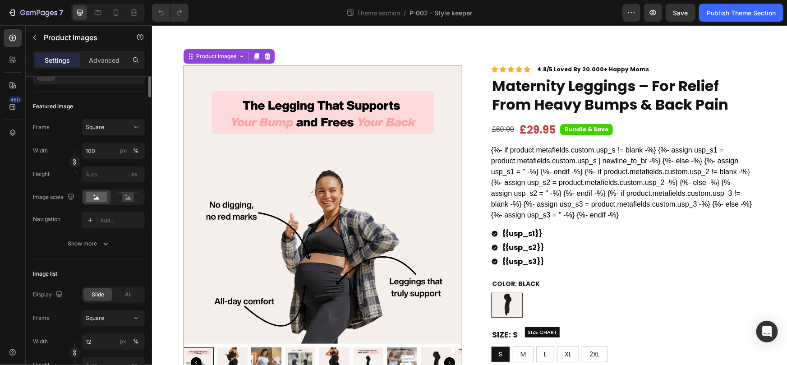
scroll to position [0, 0]
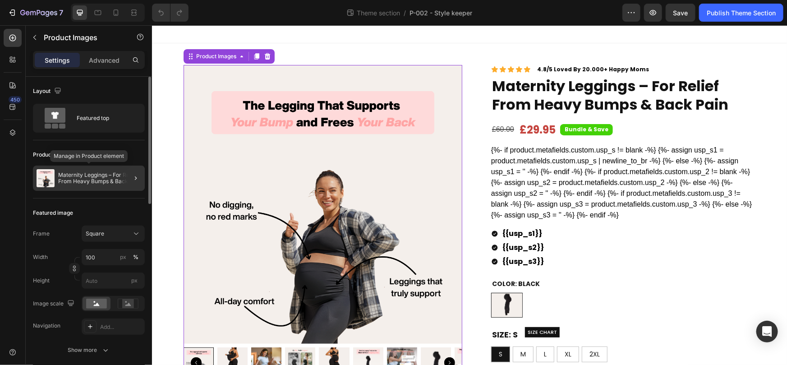
click at [87, 178] on p "Maternity Leggings – For Relief From Heavy Bumps & Back Pain" at bounding box center [99, 178] width 83 height 13
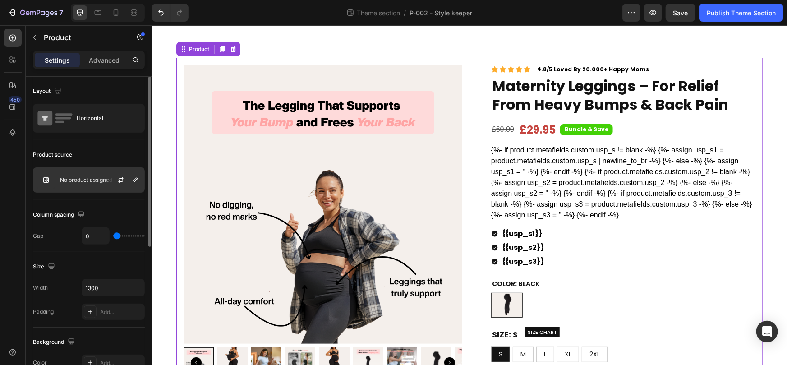
click at [86, 172] on div "No product assigned" at bounding box center [89, 179] width 112 height 25
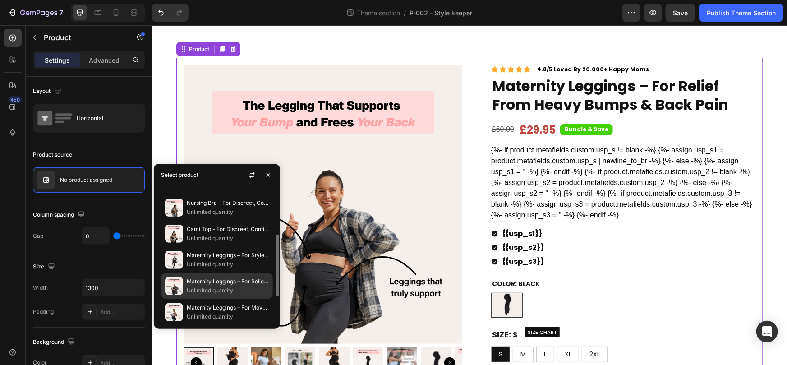
scroll to position [32, 0]
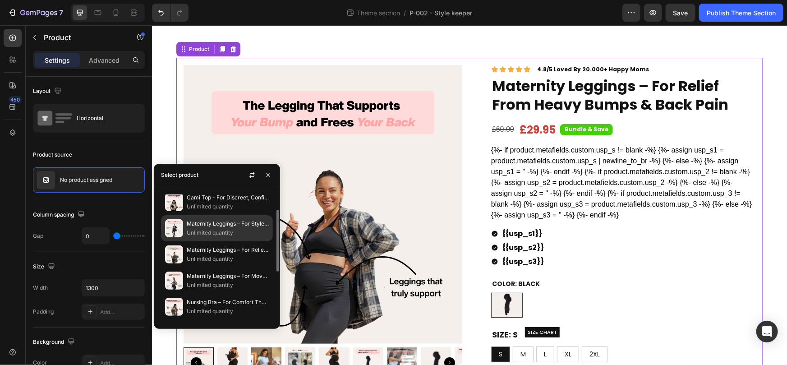
click at [256, 228] on p "Unlimited quantity" at bounding box center [228, 232] width 82 height 9
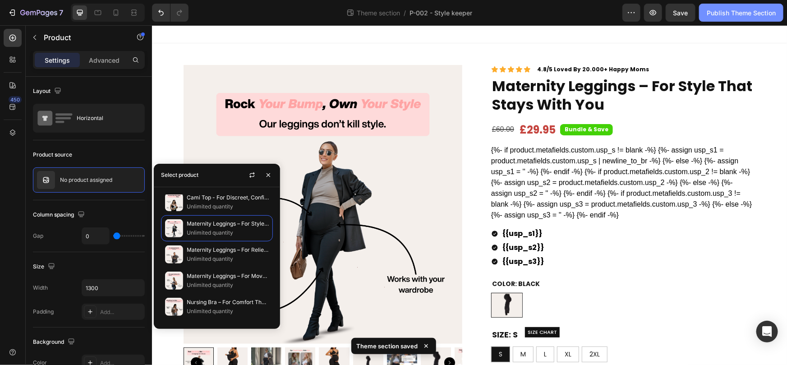
click at [722, 11] on div "Publish Theme Section" at bounding box center [740, 12] width 69 height 9
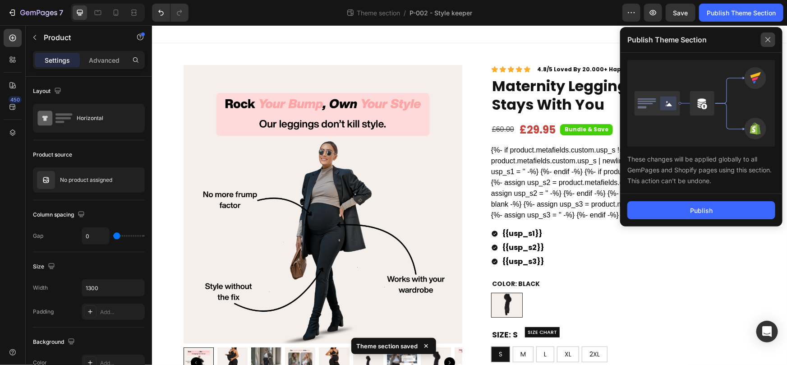
click at [766, 37] on icon at bounding box center [768, 39] width 14 height 14
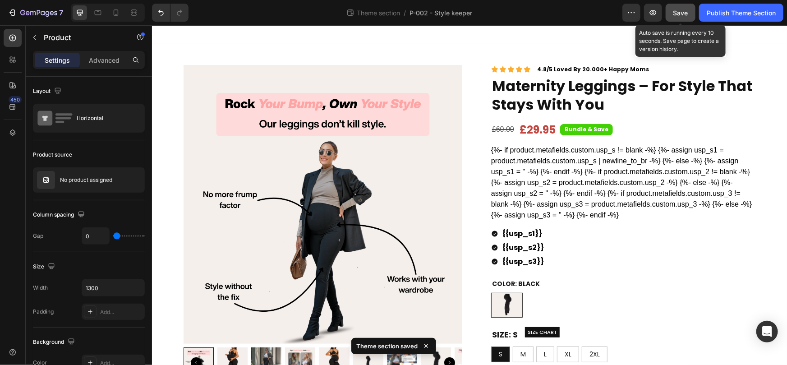
click at [687, 9] on span "Save" at bounding box center [680, 13] width 15 height 8
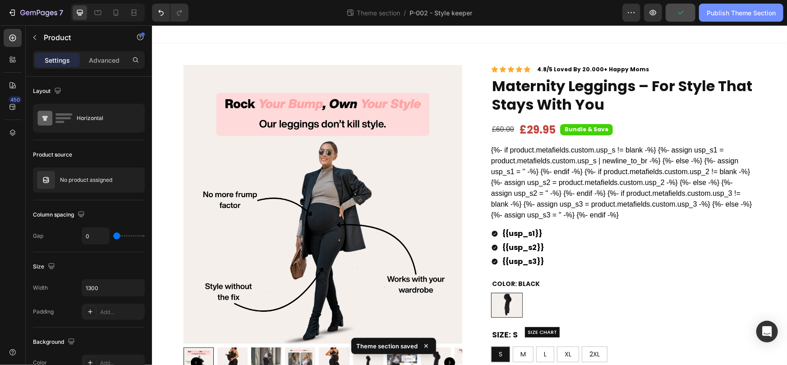
click at [734, 16] on div "Publish Theme Section" at bounding box center [740, 12] width 69 height 9
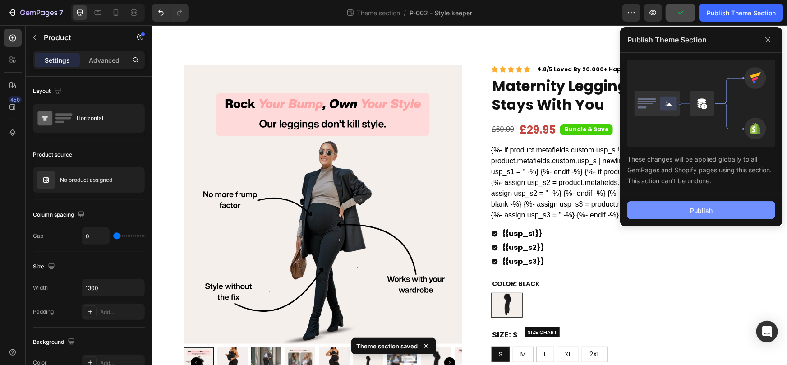
click at [688, 208] on button "Publish" at bounding box center [701, 210] width 148 height 18
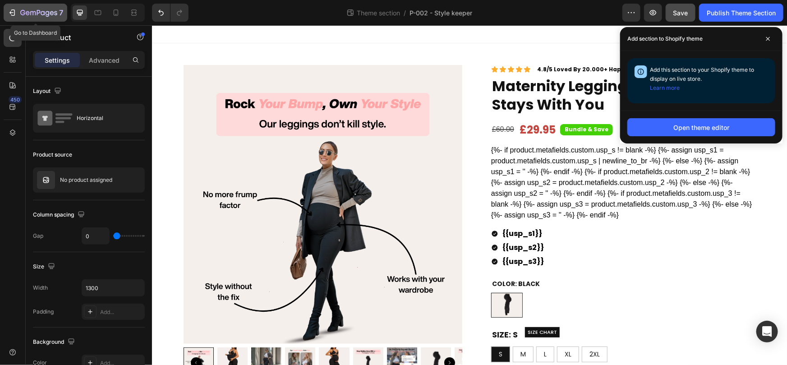
click at [10, 14] on icon "button" at bounding box center [12, 12] width 9 height 9
